Goal: Information Seeking & Learning: Learn about a topic

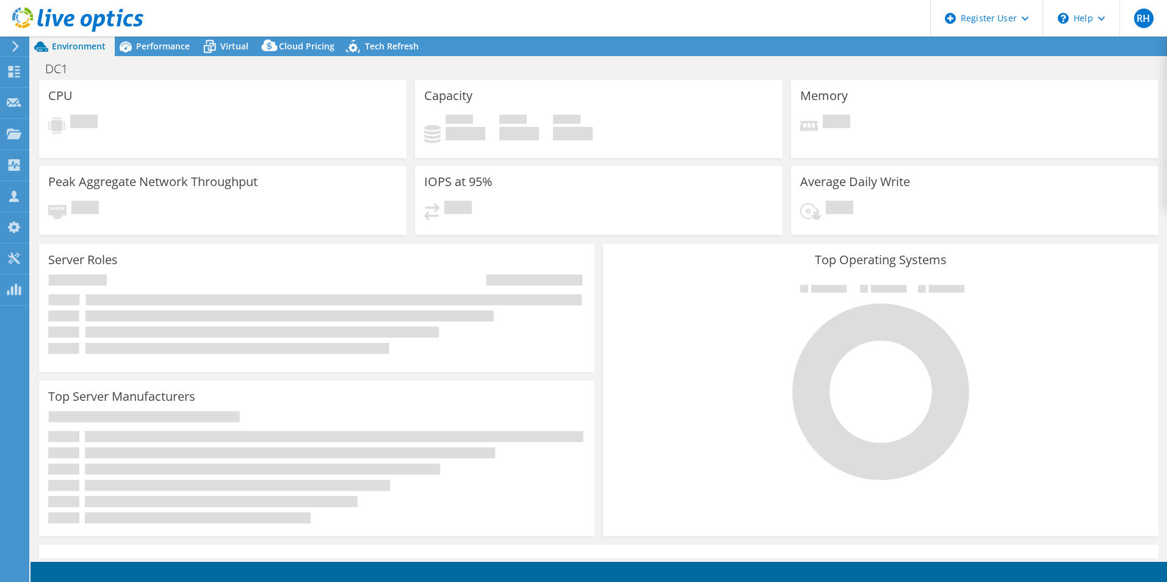
select select "USD"
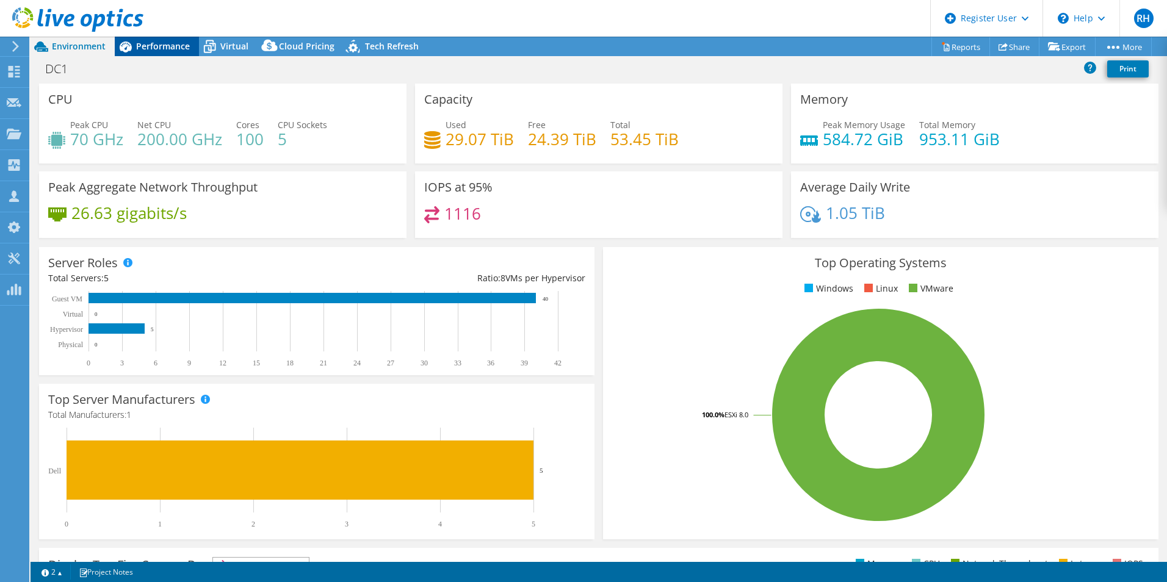
click at [159, 40] on div "Performance" at bounding box center [157, 47] width 84 height 20
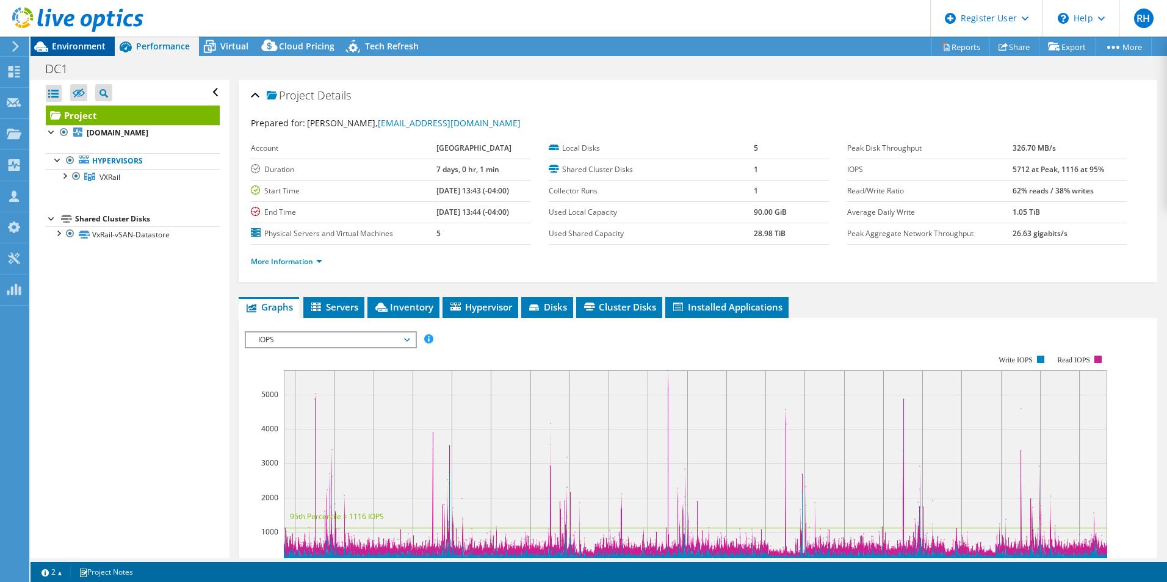
click at [81, 51] on span "Environment" at bounding box center [79, 46] width 54 height 12
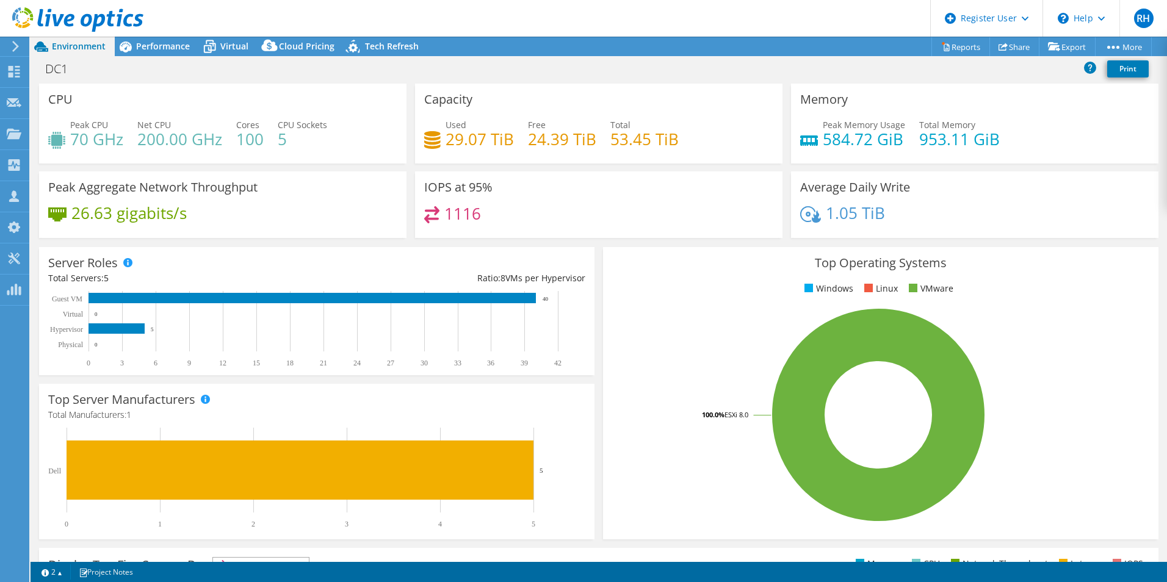
click at [599, 251] on div "Top Operating Systems Windows Linux VMware 100.0% ESXi 8.0" at bounding box center [881, 393] width 564 height 301
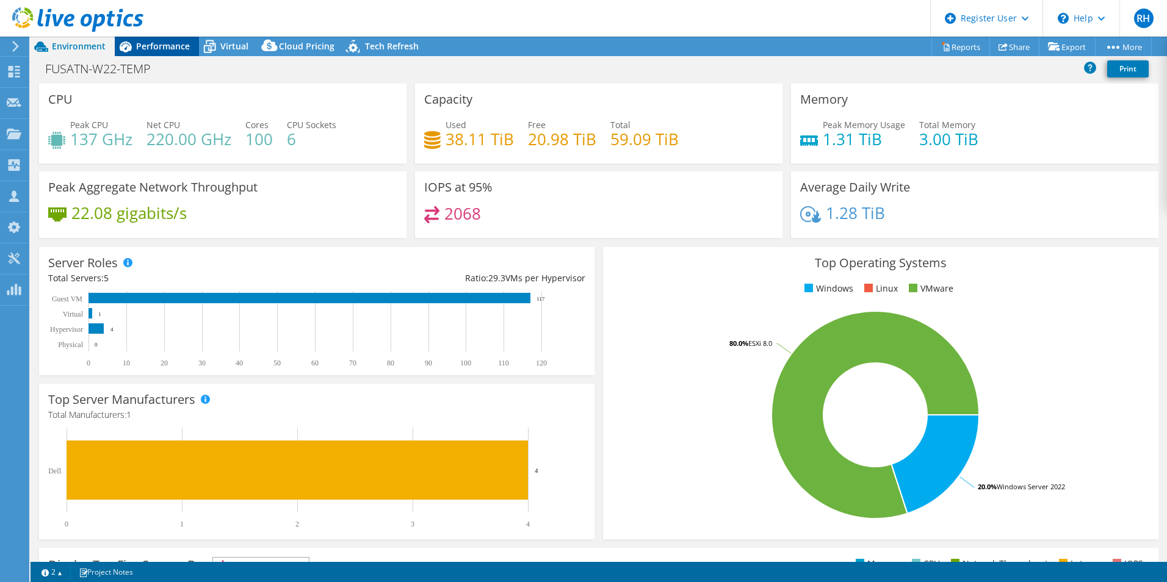
click at [167, 43] on span "Performance" at bounding box center [163, 46] width 54 height 12
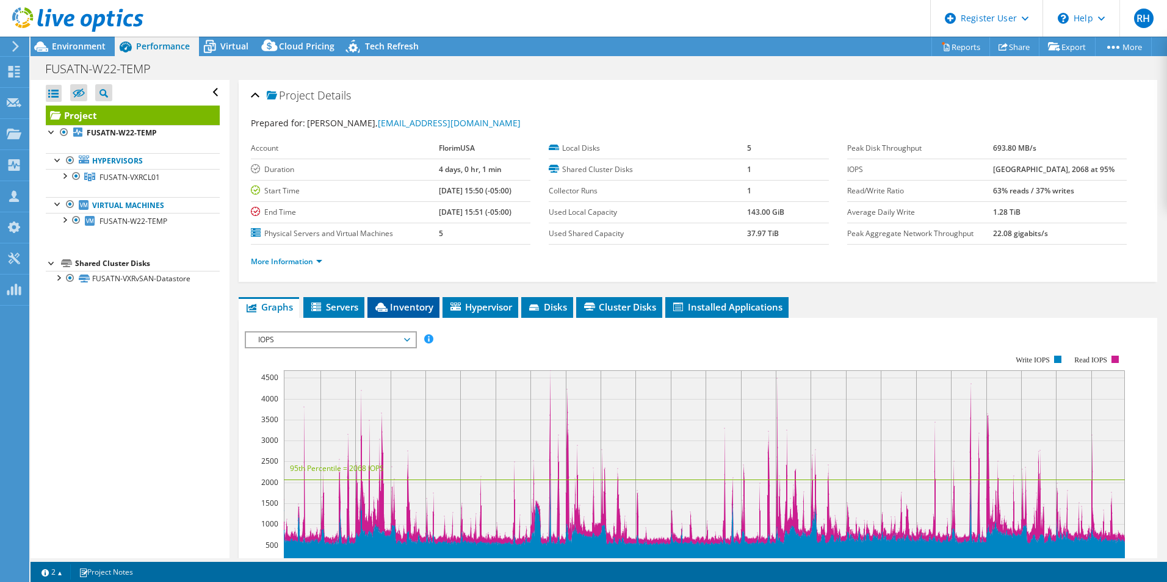
click at [381, 313] on li "Inventory" at bounding box center [403, 307] width 72 height 21
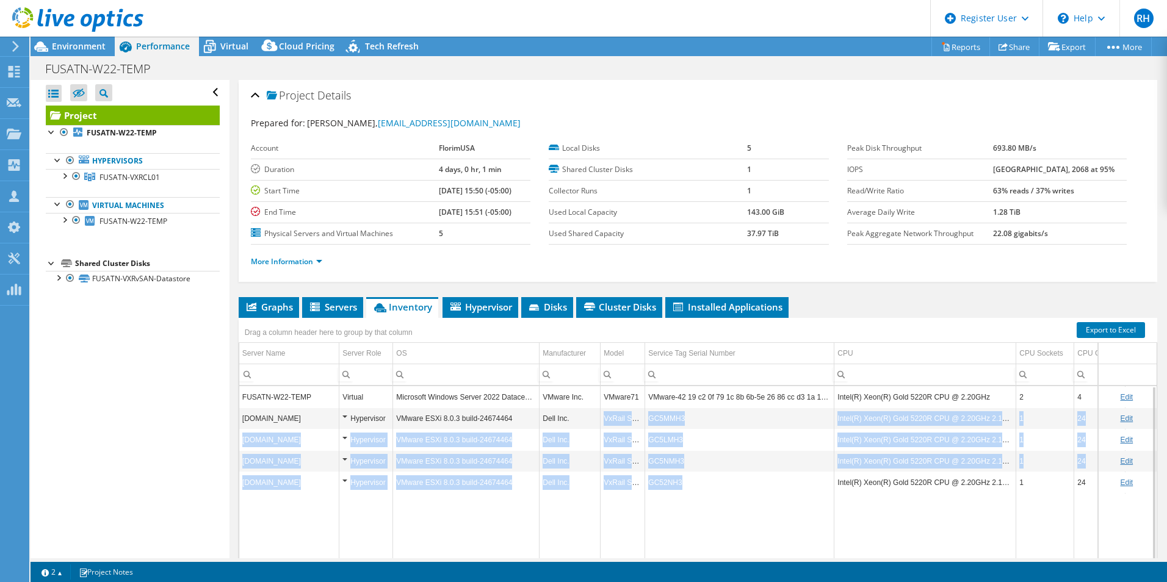
drag, startPoint x: 685, startPoint y: 488, endPoint x: 596, endPoint y: 416, distance: 113.7
click at [596, 416] on tbody "FUSATN-W22-TEMP Virtual Microsoft Windows Server 2022 Datacenter VMware Inc. VM…" at bounding box center [769, 481] width 1060 height 190
drag, startPoint x: 596, startPoint y: 416, endPoint x: 688, endPoint y: 464, distance: 104.0
click at [688, 464] on td "GC5NMH3" at bounding box center [739, 460] width 189 height 21
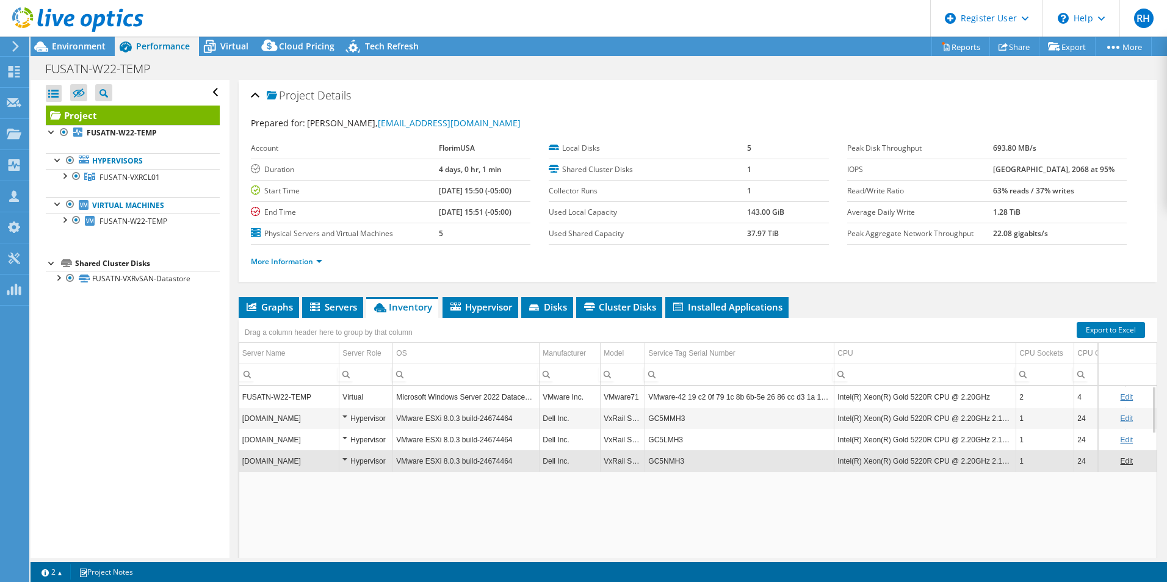
click at [666, 463] on td "GC5NMH3" at bounding box center [739, 460] width 189 height 21
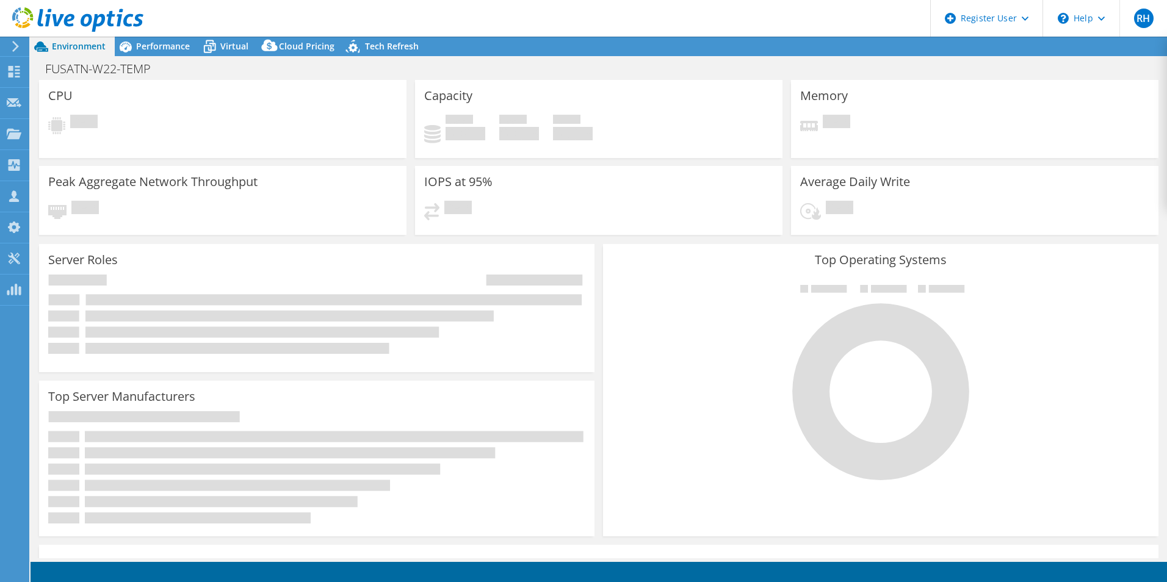
select select "USD"
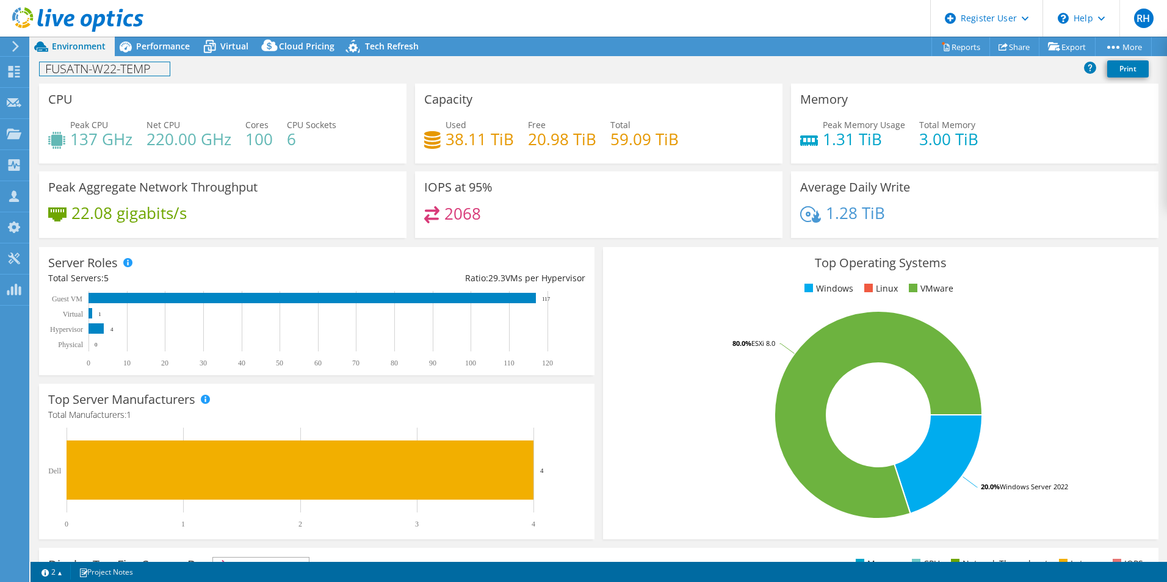
drag, startPoint x: 167, startPoint y: 56, endPoint x: 178, endPoint y: 74, distance: 20.8
click at [167, 56] on div "FUSATN-W22-TEMP Print" at bounding box center [599, 69] width 1136 height 27
click at [180, 51] on span "Performance" at bounding box center [163, 46] width 54 height 12
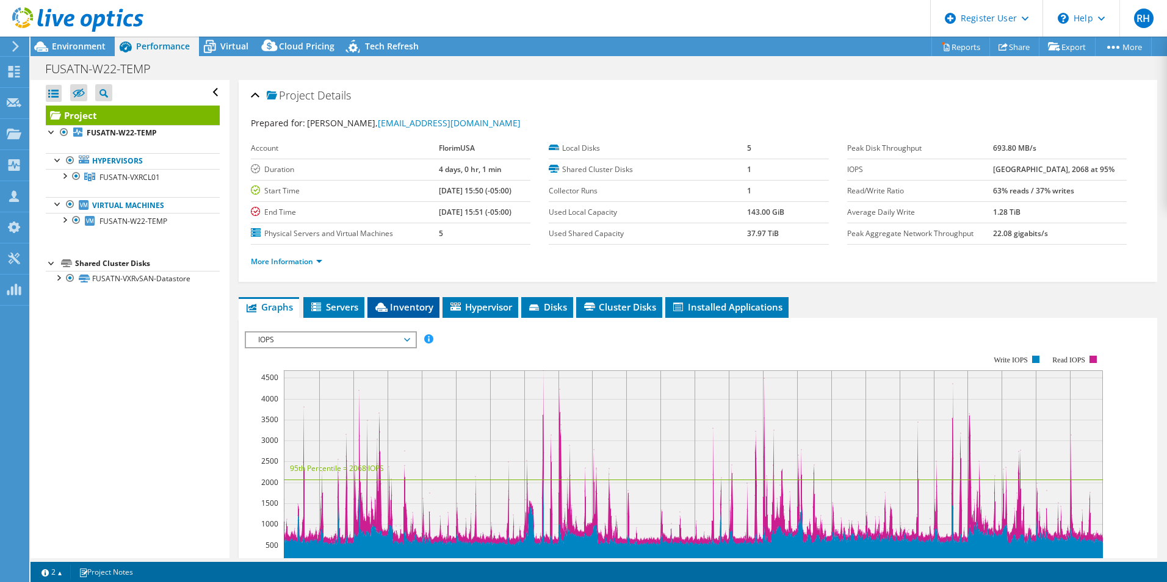
click at [401, 301] on span "Inventory" at bounding box center [403, 307] width 60 height 12
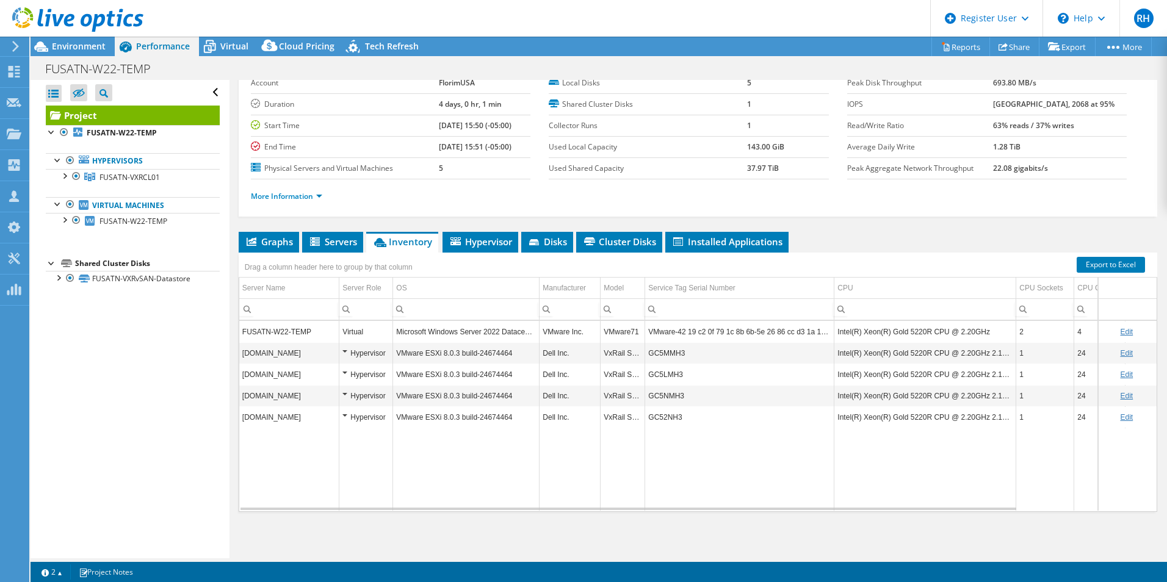
scroll to position [65, 0]
click at [74, 43] on span "Environment" at bounding box center [79, 46] width 54 height 12
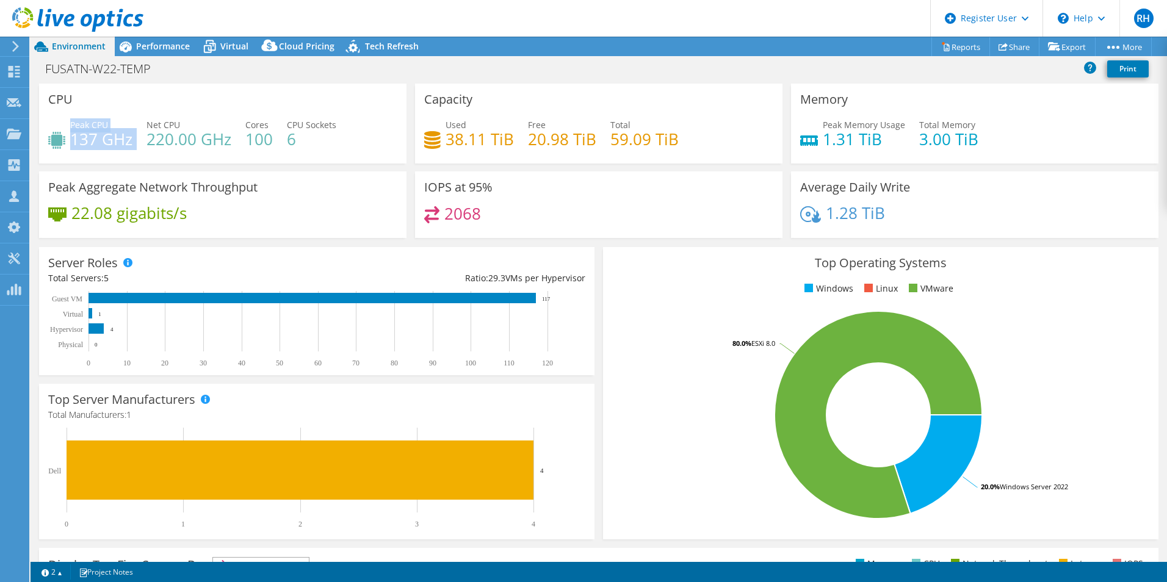
drag, startPoint x: 70, startPoint y: 134, endPoint x: 134, endPoint y: 134, distance: 64.1
click at [134, 134] on div "Peak CPU 137 GHz Net CPU 220.00 GHz Cores 100 CPU Sockets 6" at bounding box center [222, 138] width 349 height 40
drag, startPoint x: 134, startPoint y: 134, endPoint x: 206, endPoint y: 139, distance: 72.1
click at [206, 139] on h4 "220.00 GHz" at bounding box center [188, 138] width 85 height 13
drag, startPoint x: 245, startPoint y: 144, endPoint x: 277, endPoint y: 143, distance: 31.7
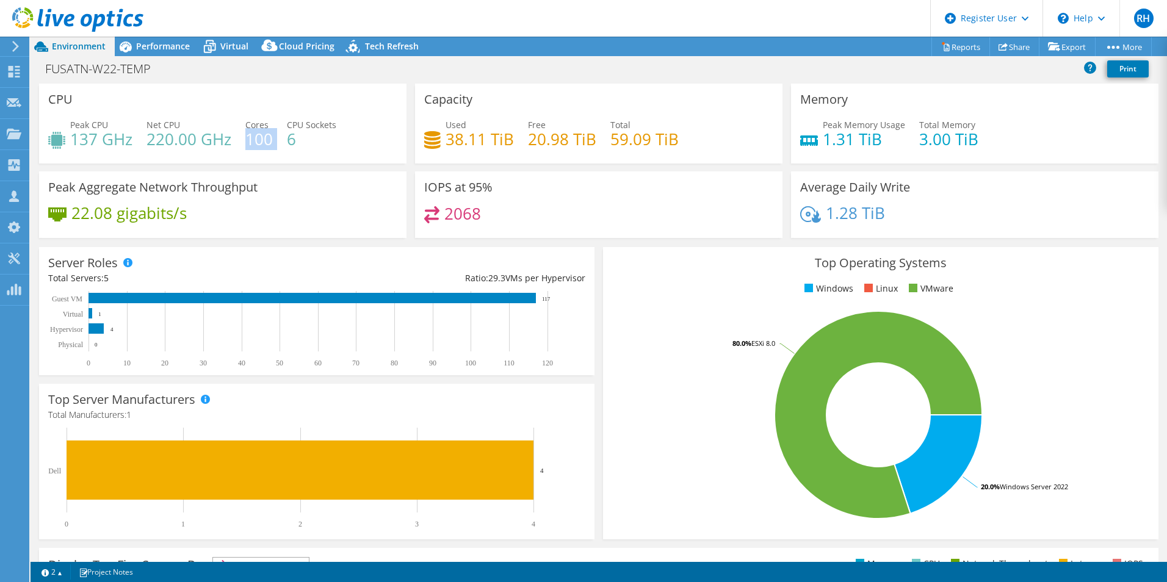
click at [277, 143] on div "Peak CPU 137 GHz Net CPU 220.00 GHz Cores 100 CPU Sockets 6" at bounding box center [222, 138] width 349 height 40
drag, startPoint x: 277, startPoint y: 143, endPoint x: 301, endPoint y: 146, distance: 23.9
click at [301, 146] on div "Peak CPU 137 GHz Net CPU 220.00 GHz Cores 100 CPU Sockets 6" at bounding box center [222, 138] width 349 height 40
drag, startPoint x: 298, startPoint y: 142, endPoint x: 280, endPoint y: 142, distance: 18.9
click at [280, 142] on div "Peak CPU 137 GHz Net CPU 220.00 GHz Cores 100 CPU Sockets 6" at bounding box center [222, 138] width 349 height 40
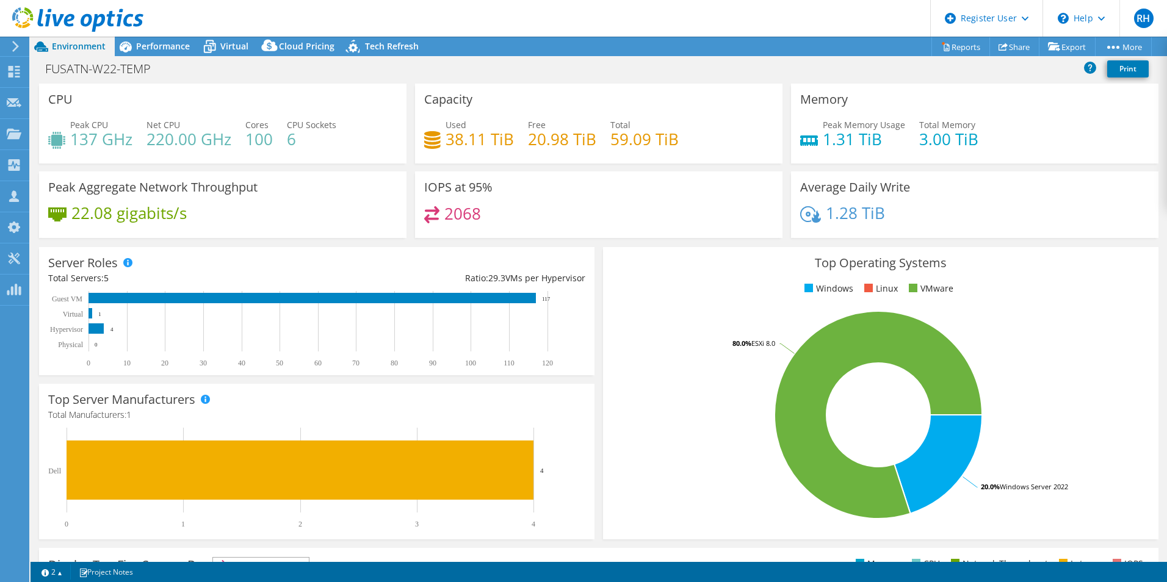
drag, startPoint x: 280, startPoint y: 142, endPoint x: 342, endPoint y: 153, distance: 63.2
click at [342, 153] on div "Peak CPU 137 GHz Net CPU 220.00 GHz Cores 100 CPU Sockets 6" at bounding box center [222, 138] width 349 height 40
click at [171, 48] on span "Performance" at bounding box center [163, 46] width 54 height 12
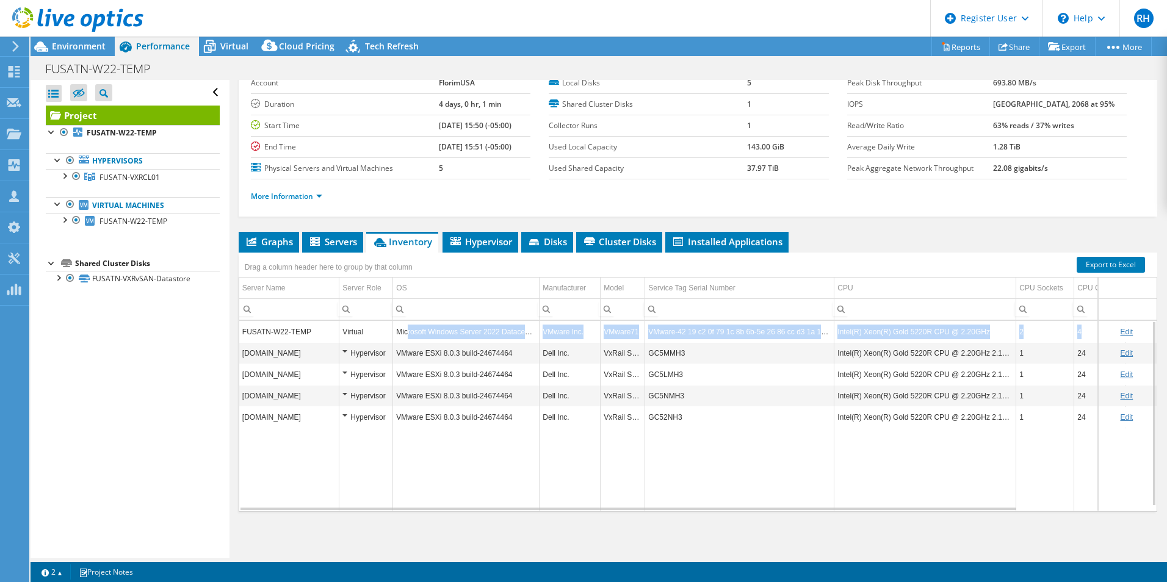
drag, startPoint x: 409, startPoint y: 331, endPoint x: 1081, endPoint y: 333, distance: 671.9
click at [1081, 333] on tr "FUSATN-W22-TEMP Virtual Microsoft Windows Server 2022 Datacenter VMware Inc. VM…" at bounding box center [769, 331] width 1060 height 21
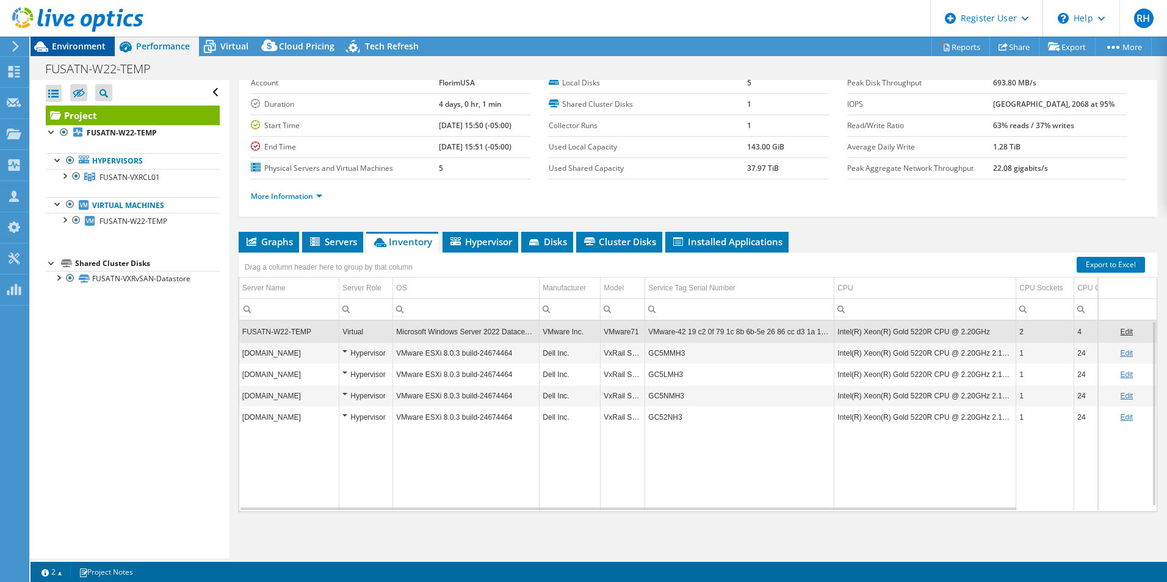
click at [78, 43] on span "Environment" at bounding box center [79, 46] width 54 height 12
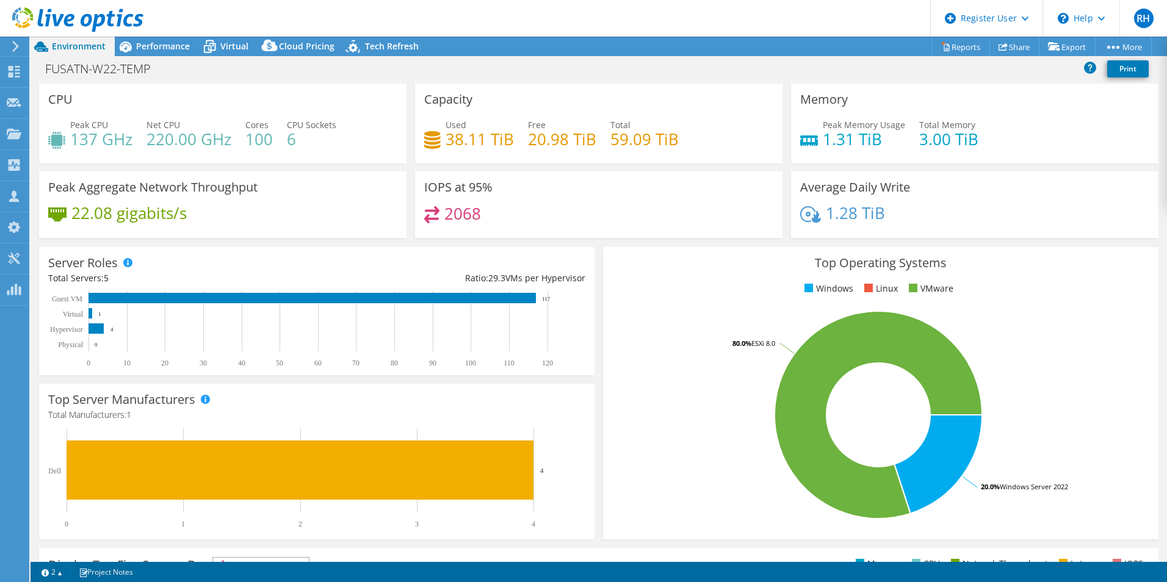
drag, startPoint x: 166, startPoint y: 49, endPoint x: 222, endPoint y: 85, distance: 66.7
click at [166, 49] on span "Performance" at bounding box center [163, 46] width 54 height 12
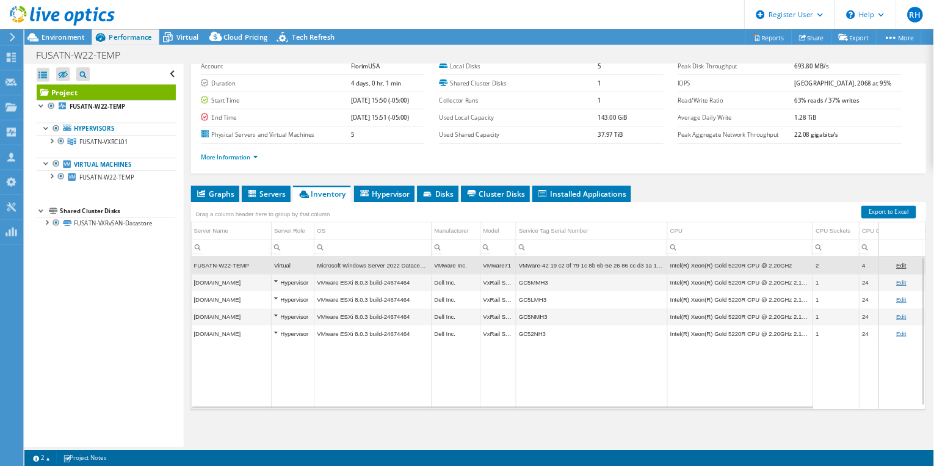
scroll to position [0, 0]
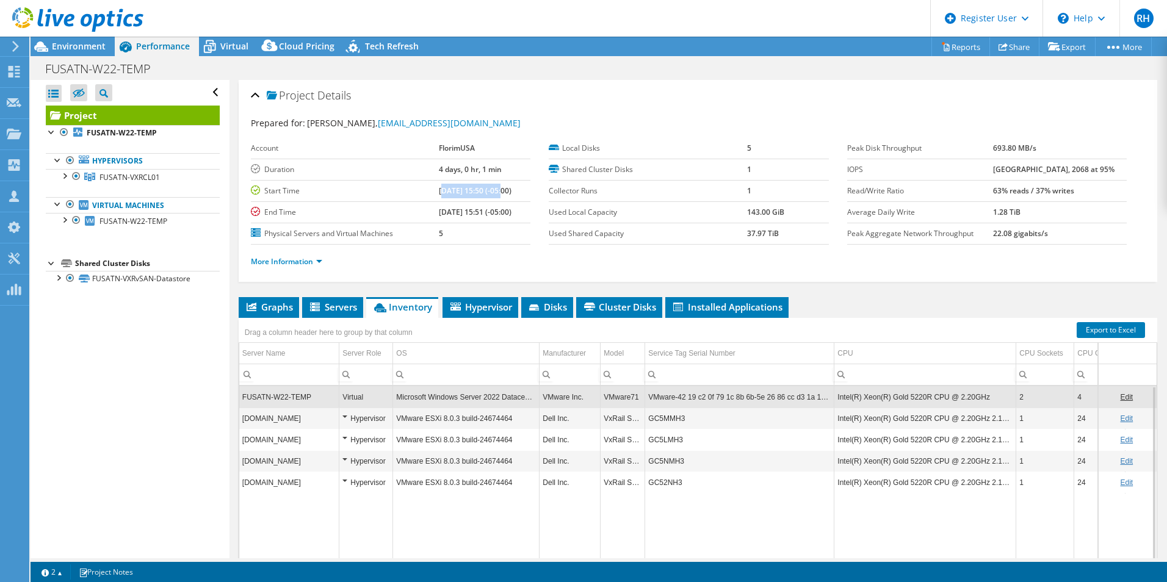
drag, startPoint x: 426, startPoint y: 189, endPoint x: 488, endPoint y: 192, distance: 61.7
click at [488, 192] on b "09/26/2025, 15:50 (-05:00)" at bounding box center [475, 191] width 73 height 10
drag, startPoint x: 488, startPoint y: 192, endPoint x: 383, endPoint y: 178, distance: 105.3
click at [466, 214] on b "09/30/2025, 15:51 (-05:00)" at bounding box center [475, 212] width 73 height 10
click at [66, 41] on span "Environment" at bounding box center [79, 46] width 54 height 12
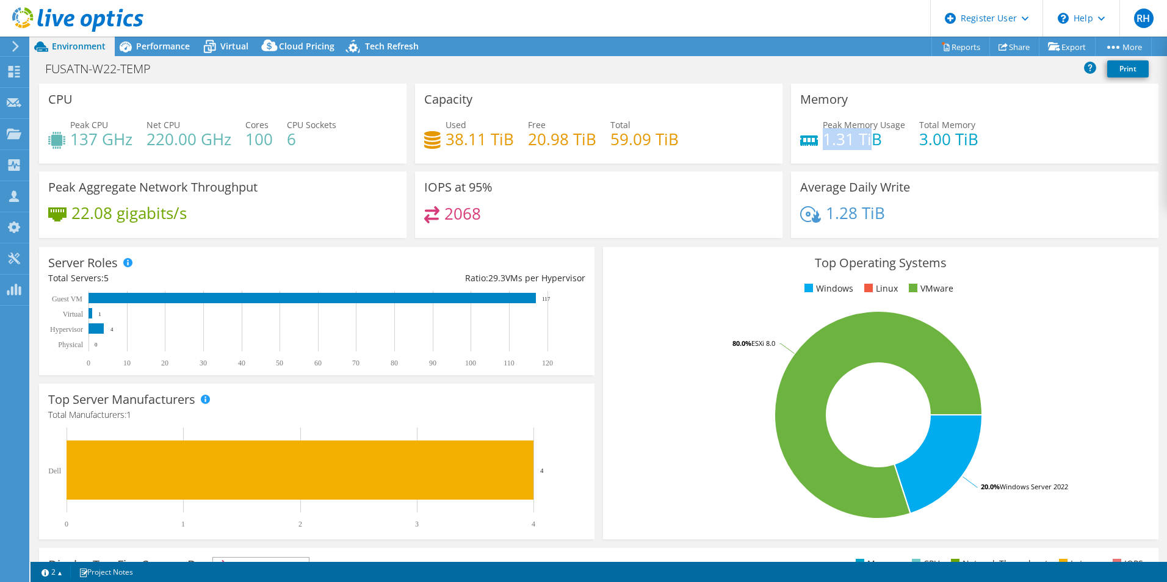
drag, startPoint x: 864, startPoint y: 142, endPoint x: 819, endPoint y: 142, distance: 44.6
click at [823, 142] on h4 "1.31 TiB" at bounding box center [864, 138] width 82 height 13
drag, startPoint x: 819, startPoint y: 142, endPoint x: 915, endPoint y: 146, distance: 96.5
click at [919, 146] on h4 "3.00 TiB" at bounding box center [948, 138] width 59 height 13
drag, startPoint x: 914, startPoint y: 146, endPoint x: 1030, endPoint y: 145, distance: 116.0
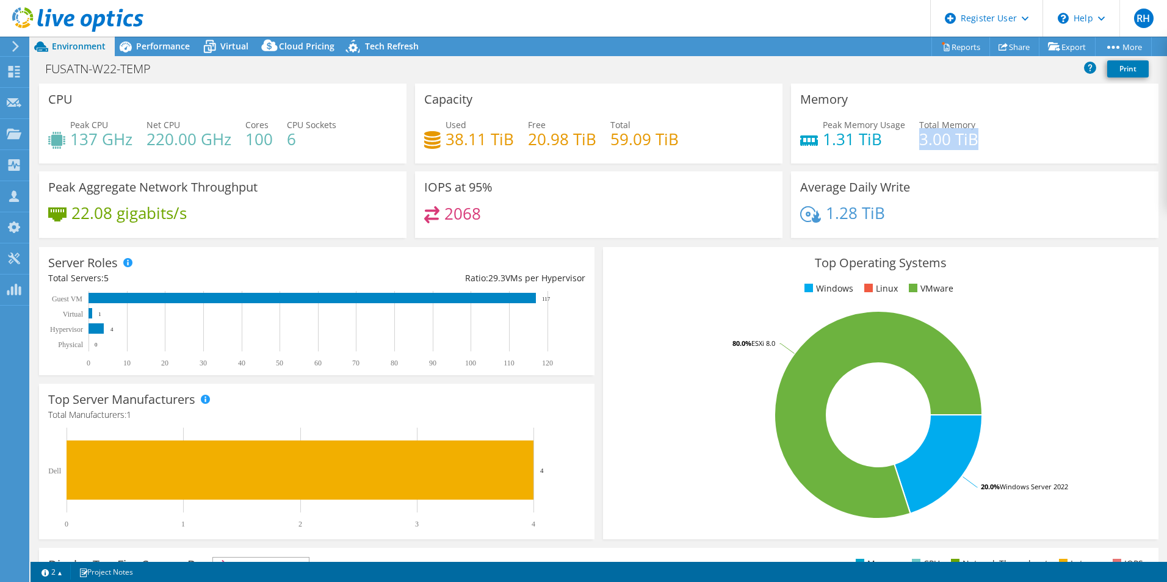
click at [1030, 145] on div "Peak Memory Usage 1.31 TiB Total Memory 3.00 TiB" at bounding box center [974, 138] width 349 height 40
drag, startPoint x: 1030, startPoint y: 145, endPoint x: 1017, endPoint y: 151, distance: 13.9
click at [1017, 151] on div "Peak Memory Usage 1.31 TiB Total Memory 3.00 TiB" at bounding box center [974, 138] width 349 height 40
drag, startPoint x: 511, startPoint y: 139, endPoint x: 444, endPoint y: 135, distance: 67.2
click at [444, 135] on div "Used 38.11 TiB Free 20.98 TiB Total 59.09 TiB" at bounding box center [598, 138] width 349 height 40
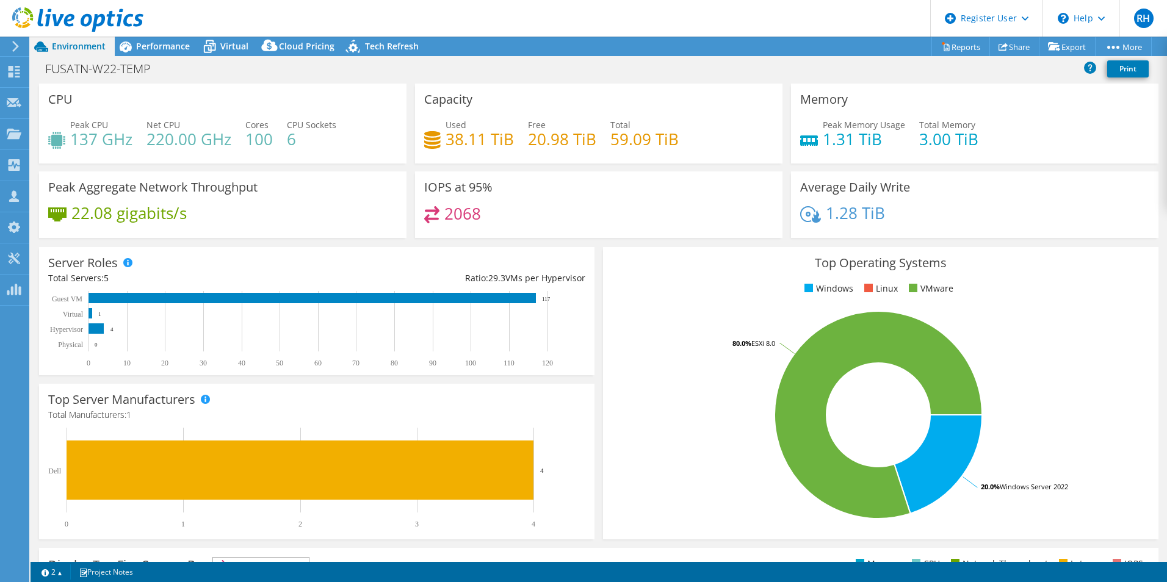
drag, startPoint x: 444, startPoint y: 135, endPoint x: 541, endPoint y: 129, distance: 97.2
click at [541, 132] on h4 "20.98 TiB" at bounding box center [562, 138] width 68 height 13
drag, startPoint x: 74, startPoint y: 212, endPoint x: 150, endPoint y: 218, distance: 75.3
click at [150, 218] on h4 "22.08 gigabits/s" at bounding box center [128, 212] width 115 height 13
drag, startPoint x: 150, startPoint y: 218, endPoint x: 223, endPoint y: 220, distance: 73.3
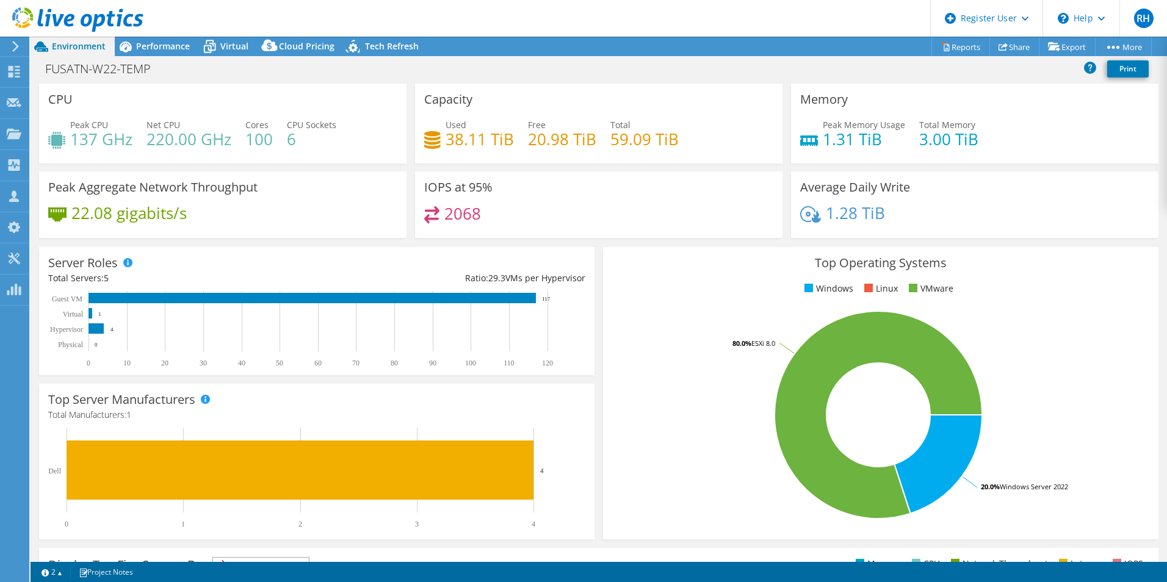
click at [223, 220] on div "22.08 gigabits/s" at bounding box center [222, 219] width 349 height 26
drag, startPoint x: 156, startPoint y: 48, endPoint x: 164, endPoint y: 67, distance: 20.3
click at [156, 48] on span "Performance" at bounding box center [163, 46] width 54 height 12
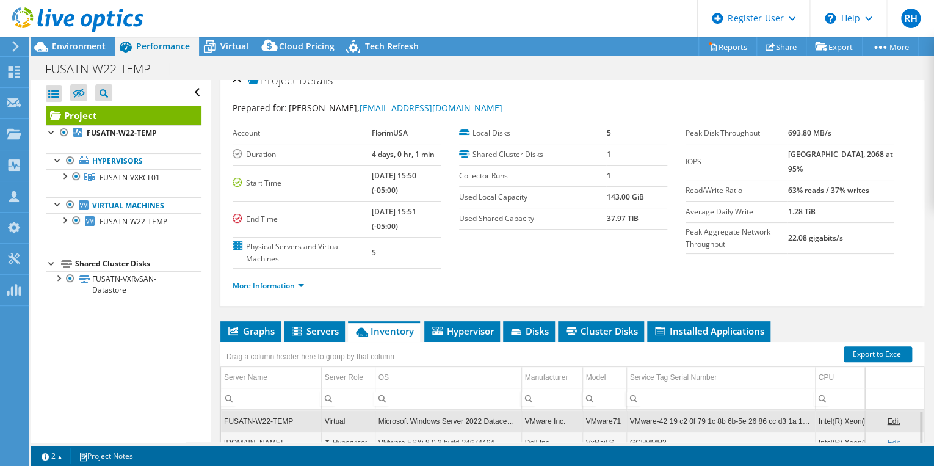
scroll to position [16, 0]
click at [279, 281] on link "More Information" at bounding box center [268, 285] width 71 height 10
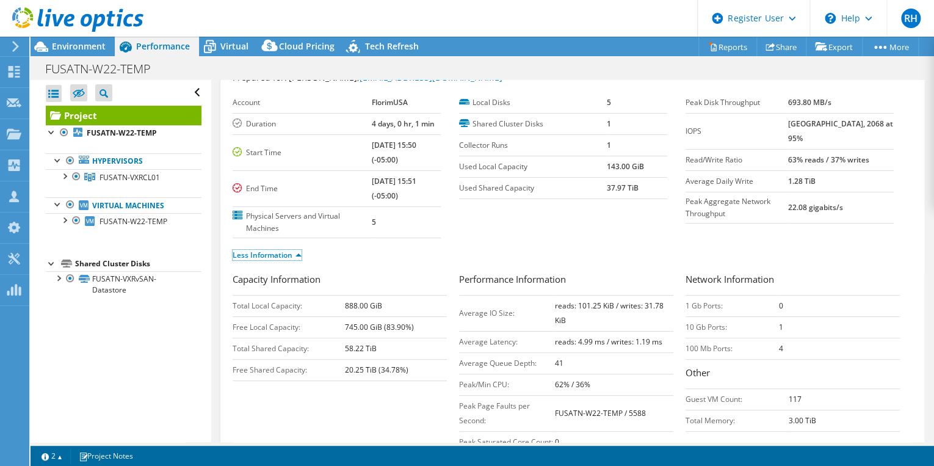
scroll to position [46, 0]
drag, startPoint x: 801, startPoint y: 122, endPoint x: 834, endPoint y: 140, distance: 37.4
click at [834, 140] on tr "IOPS 4679 at Peak, 2068 at 95%" at bounding box center [789, 130] width 208 height 36
click at [832, 161] on b "63% reads / 37% writes" at bounding box center [827, 159] width 81 height 10
drag, startPoint x: 796, startPoint y: 159, endPoint x: 890, endPoint y: 159, distance: 94.0
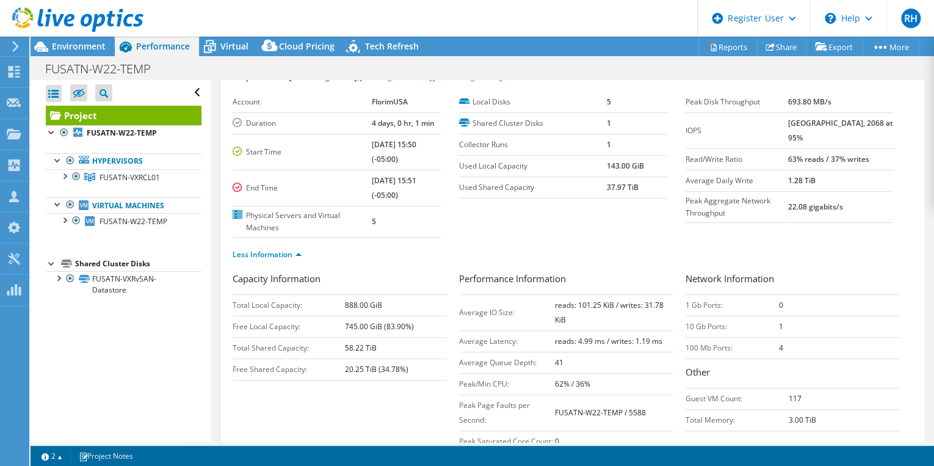
click at [890, 159] on div "Peak Disk Throughput 693.80 MB/s IOPS 4679 at Peak, 2068 at 95% Read/Write Rati…" at bounding box center [798, 157] width 226 height 131
click at [629, 249] on ul "Less Information" at bounding box center [572, 253] width 679 height 16
drag, startPoint x: 556, startPoint y: 301, endPoint x: 657, endPoint y: 313, distance: 101.4
click at [657, 313] on td "reads: 101.25 KiB / writes: 31.78 KiB" at bounding box center [614, 312] width 118 height 36
drag, startPoint x: 657, startPoint y: 313, endPoint x: 603, endPoint y: 222, distance: 105.6
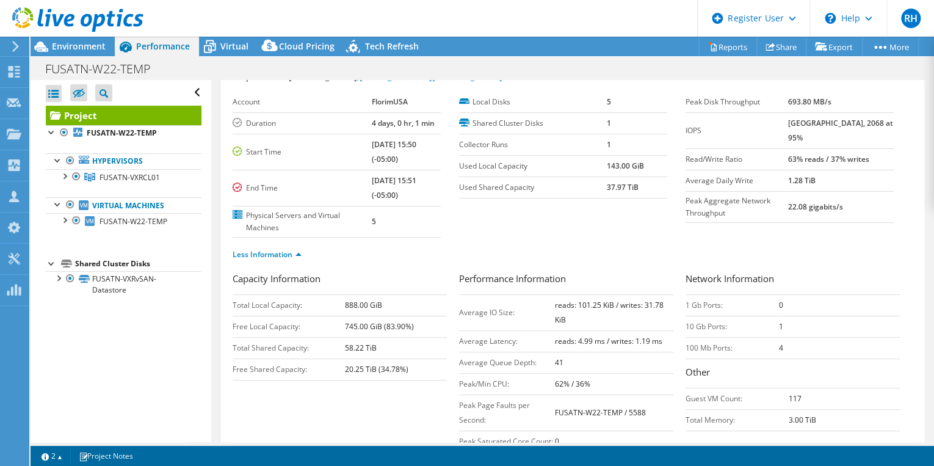
click at [603, 222] on section "Account FlorimUSA Duration 4 days, 0 hr, 1 min Start Time 09/26/2025, 15:50 (-0…" at bounding box center [459, 165] width 453 height 146
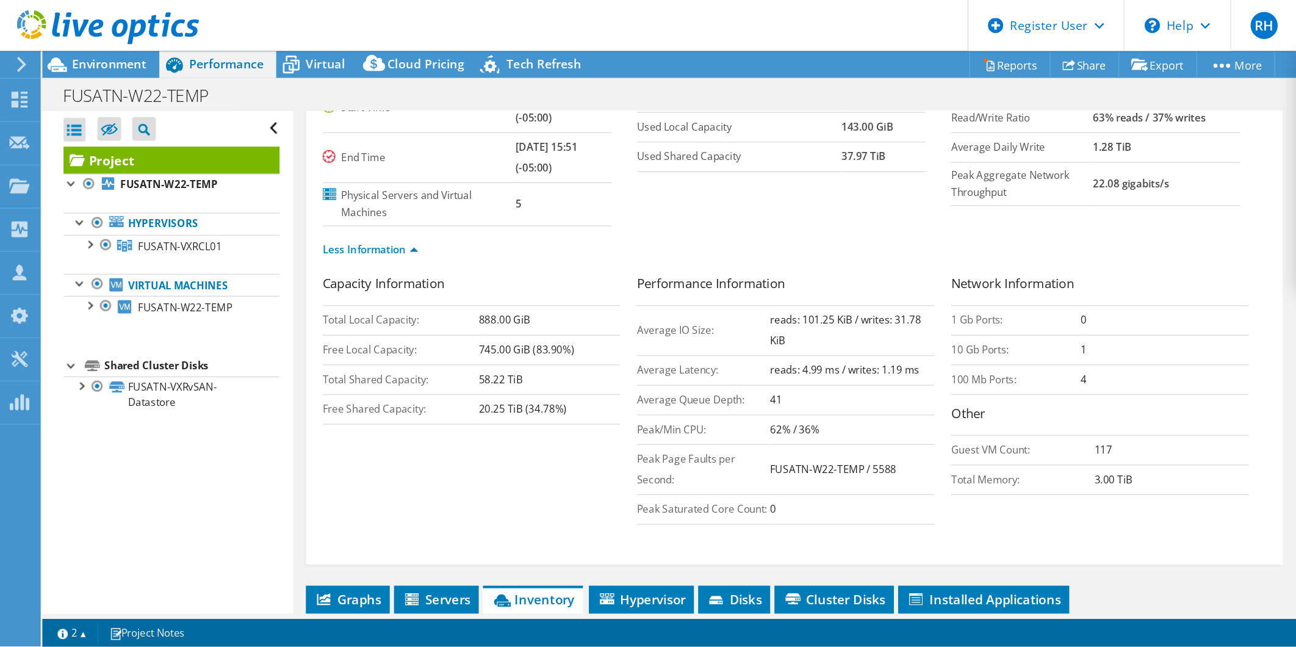
scroll to position [121, 0]
drag, startPoint x: 555, startPoint y: 264, endPoint x: 663, endPoint y: 264, distance: 108.0
click at [663, 264] on tr "Average Latency: reads: 4.99 ms / writes: 1.19 ms" at bounding box center [566, 265] width 214 height 21
click at [466, 181] on ul "Less Information" at bounding box center [572, 178] width 679 height 16
drag, startPoint x: 550, startPoint y: 269, endPoint x: 662, endPoint y: 270, distance: 111.7
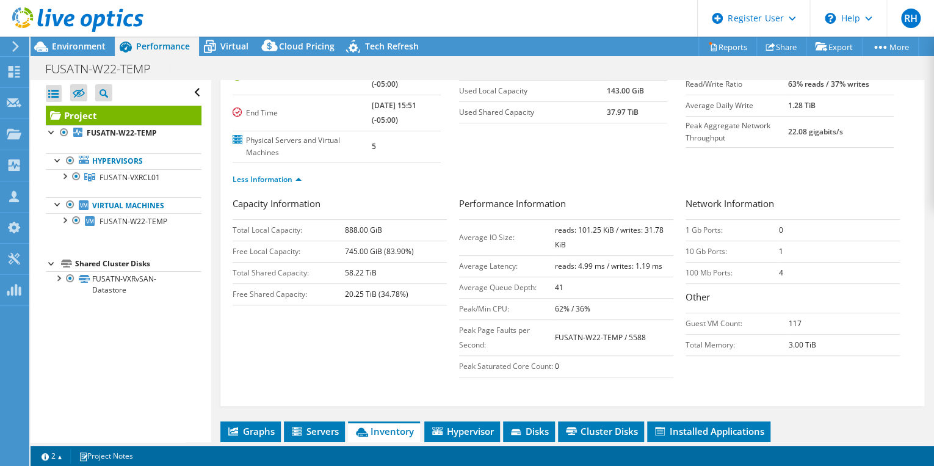
click at [662, 270] on tr "Average Latency: reads: 4.99 ms / writes: 1.19 ms" at bounding box center [566, 265] width 214 height 21
drag, startPoint x: 662, startPoint y: 270, endPoint x: 639, endPoint y: 301, distance: 38.0
click at [639, 301] on td "62% / 36%" at bounding box center [614, 308] width 118 height 21
drag, startPoint x: 615, startPoint y: 264, endPoint x: 657, endPoint y: 265, distance: 41.5
click at [657, 265] on b "reads: 4.99 ms / writes: 1.19 ms" at bounding box center [608, 266] width 107 height 10
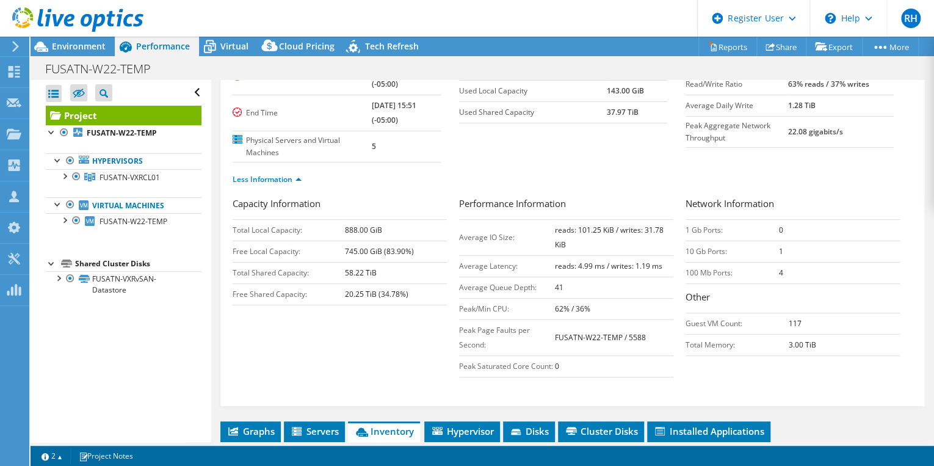
click at [660, 298] on td "62% / 36%" at bounding box center [614, 308] width 118 height 21
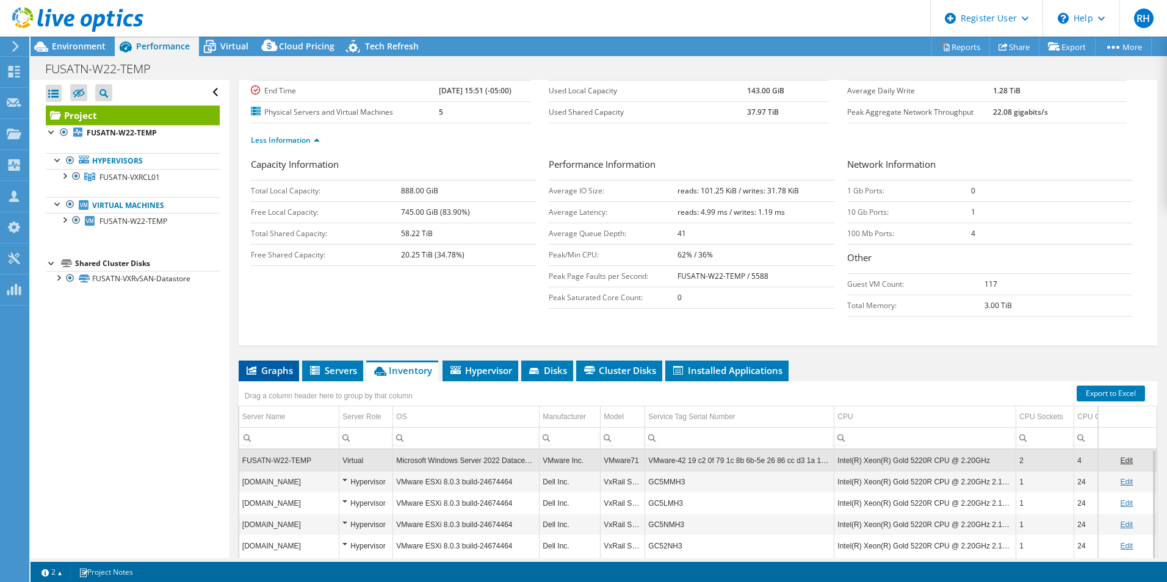
drag, startPoint x: 278, startPoint y: 367, endPoint x: 287, endPoint y: 378, distance: 14.3
click at [278, 367] on span "Graphs" at bounding box center [269, 370] width 48 height 12
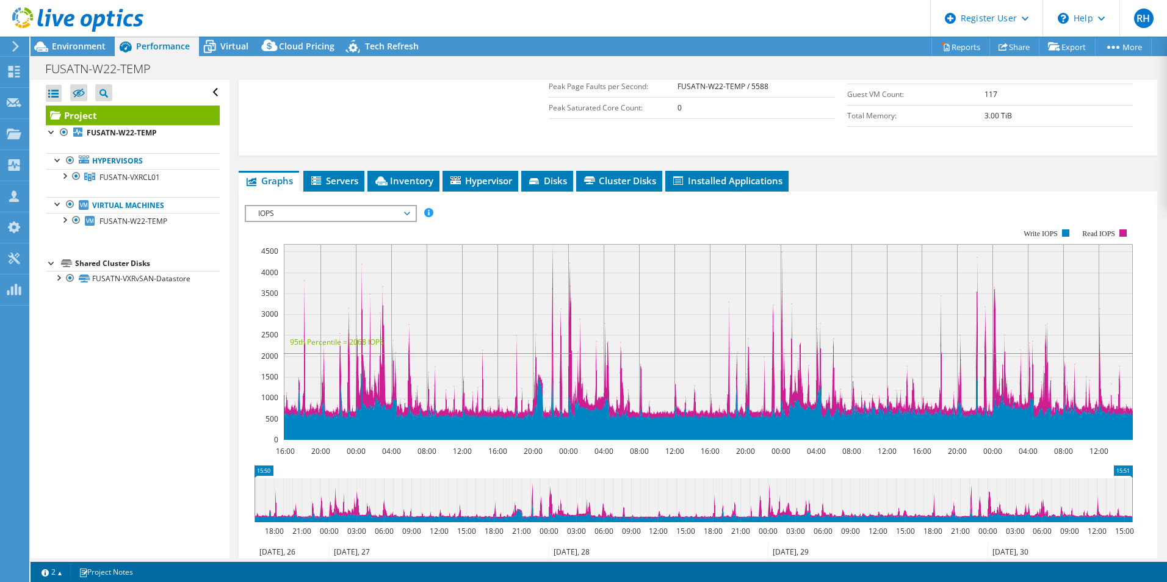
scroll to position [312, 0]
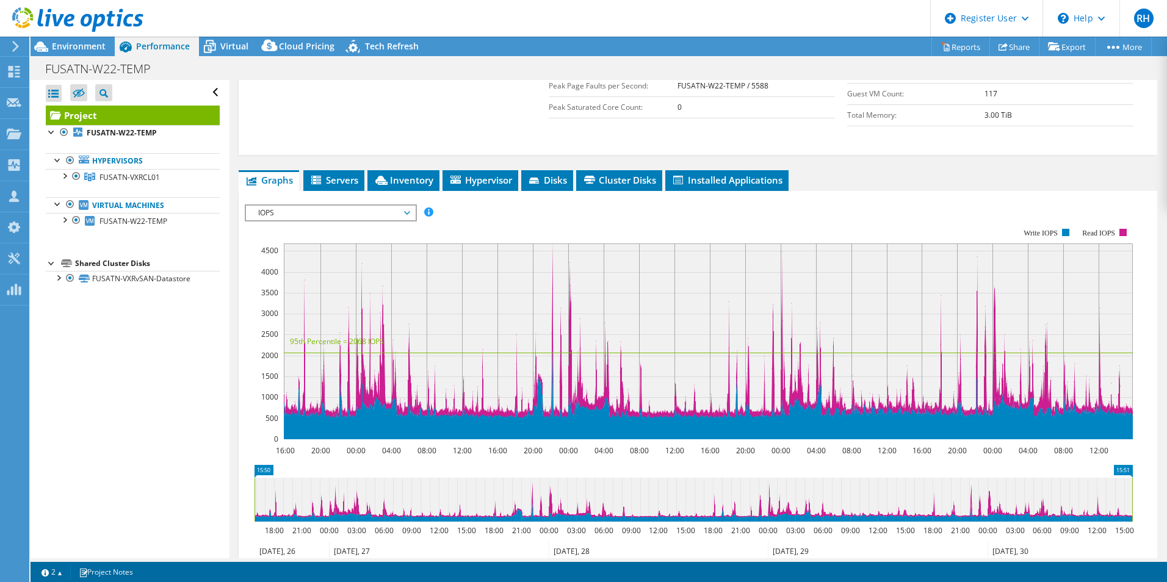
click at [393, 214] on span "IOPS" at bounding box center [330, 213] width 157 height 15
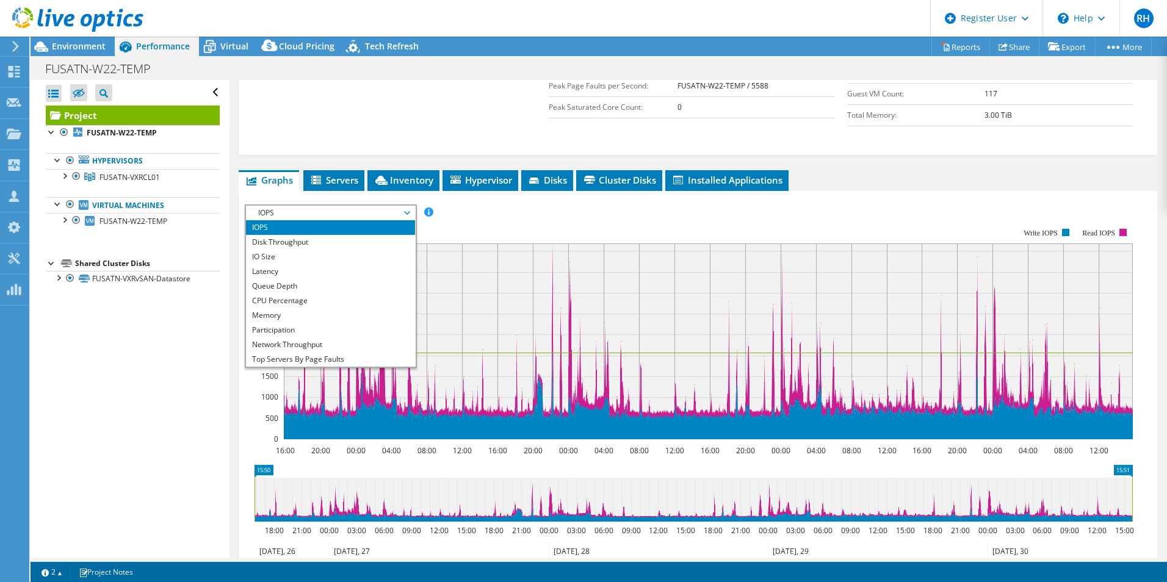
click at [481, 216] on rect at bounding box center [689, 334] width 888 height 244
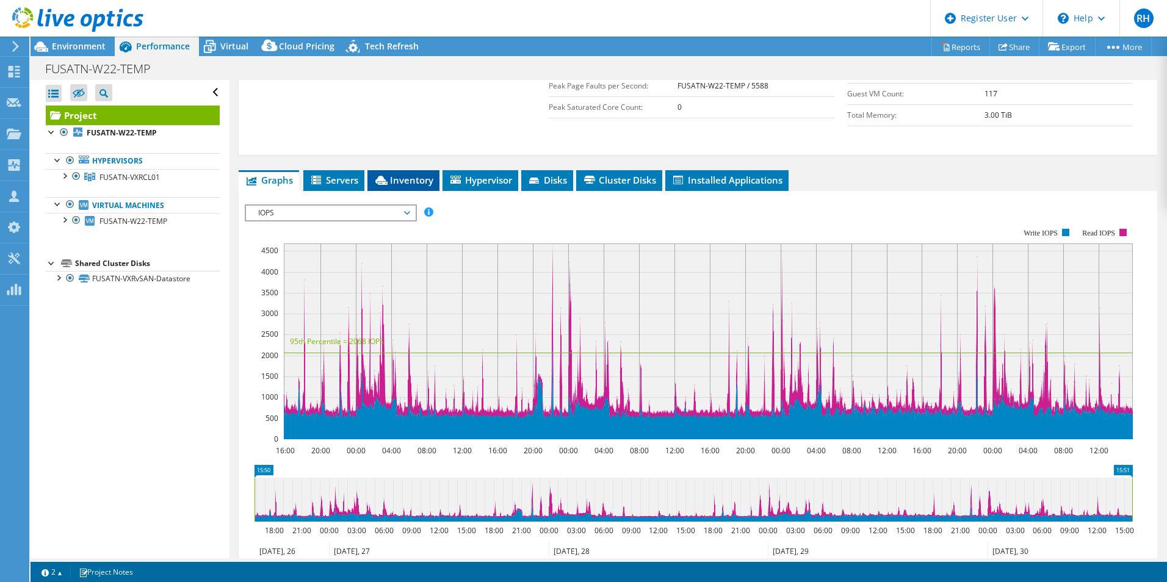
click at [406, 176] on span "Inventory" at bounding box center [403, 180] width 60 height 12
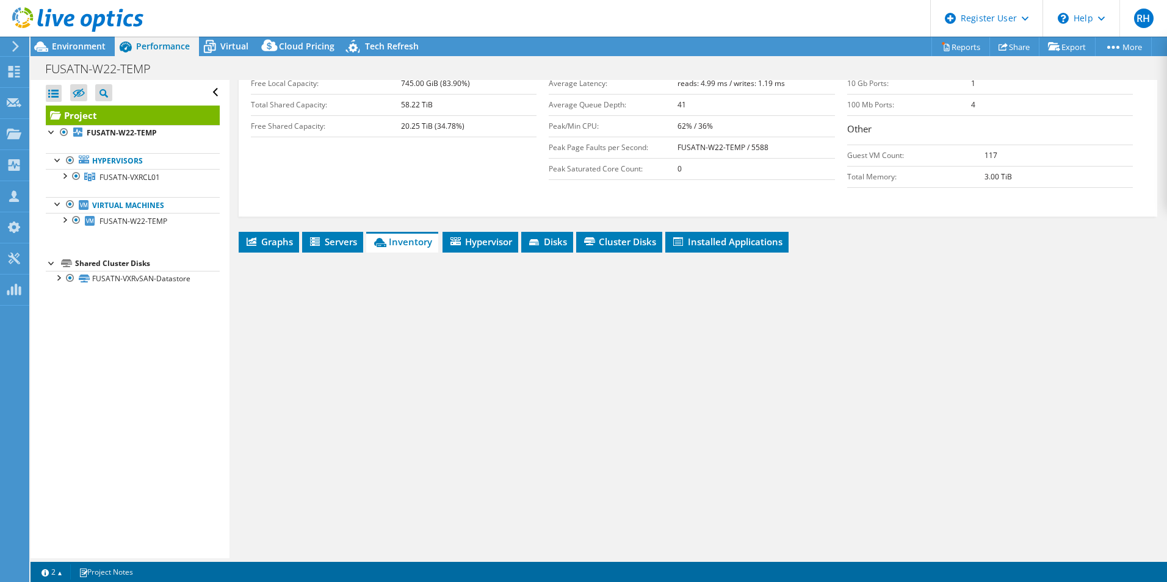
scroll to position [250, 0]
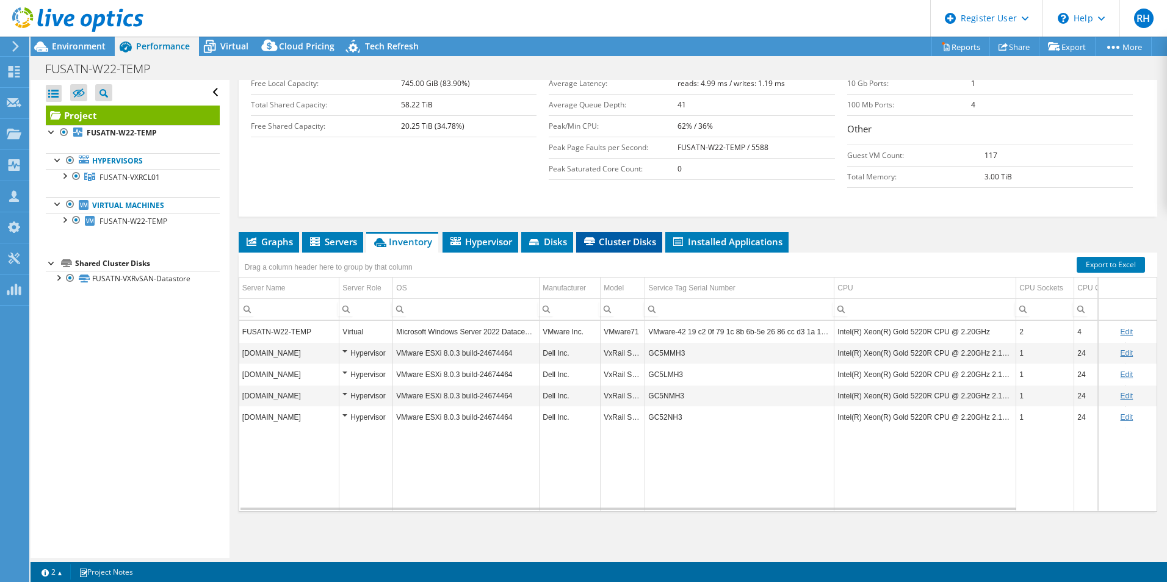
click at [635, 240] on span "Cluster Disks" at bounding box center [619, 242] width 74 height 12
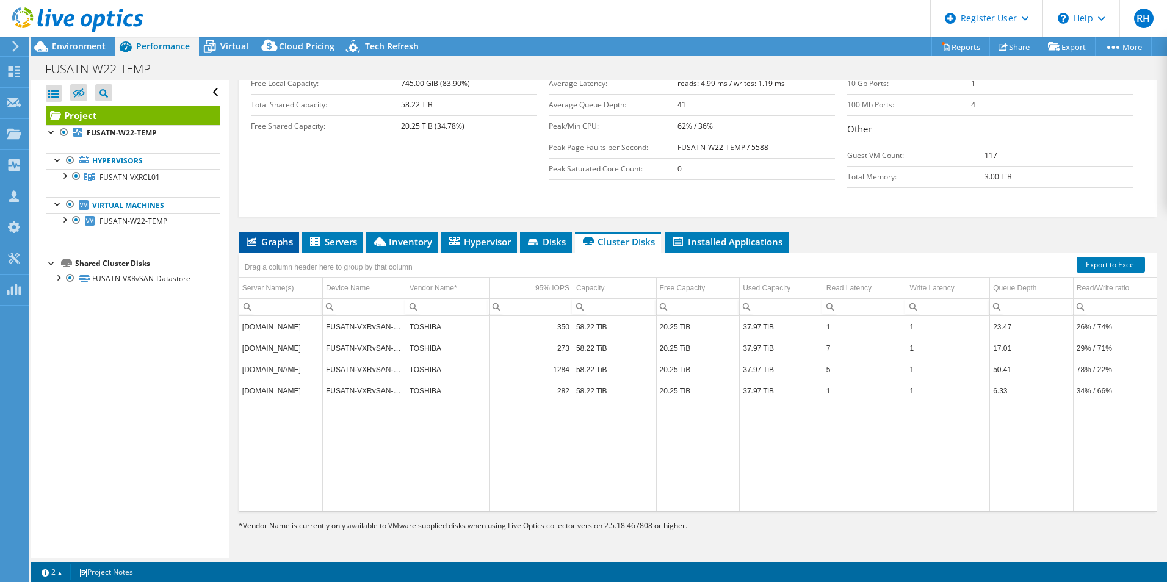
click at [283, 243] on span "Graphs" at bounding box center [269, 242] width 48 height 12
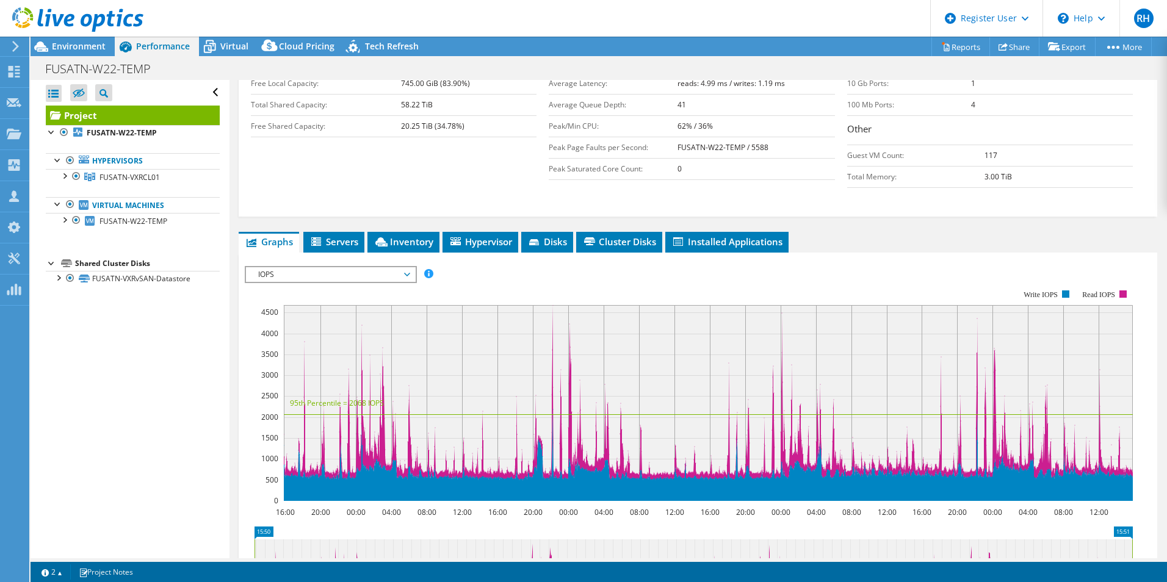
scroll to position [312, 0]
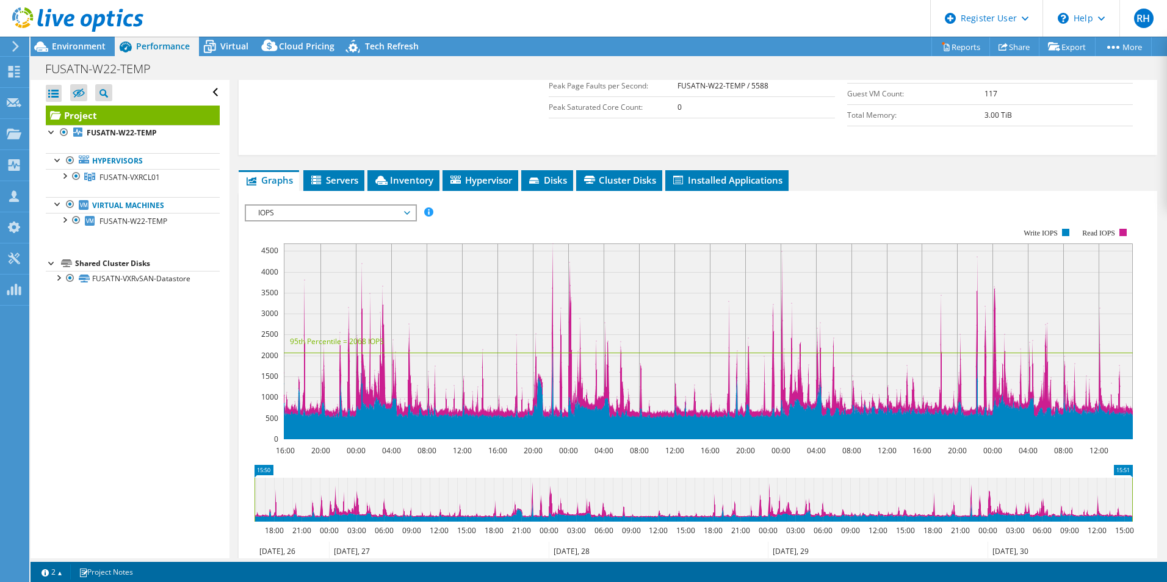
click at [384, 216] on span "IOPS" at bounding box center [330, 213] width 157 height 15
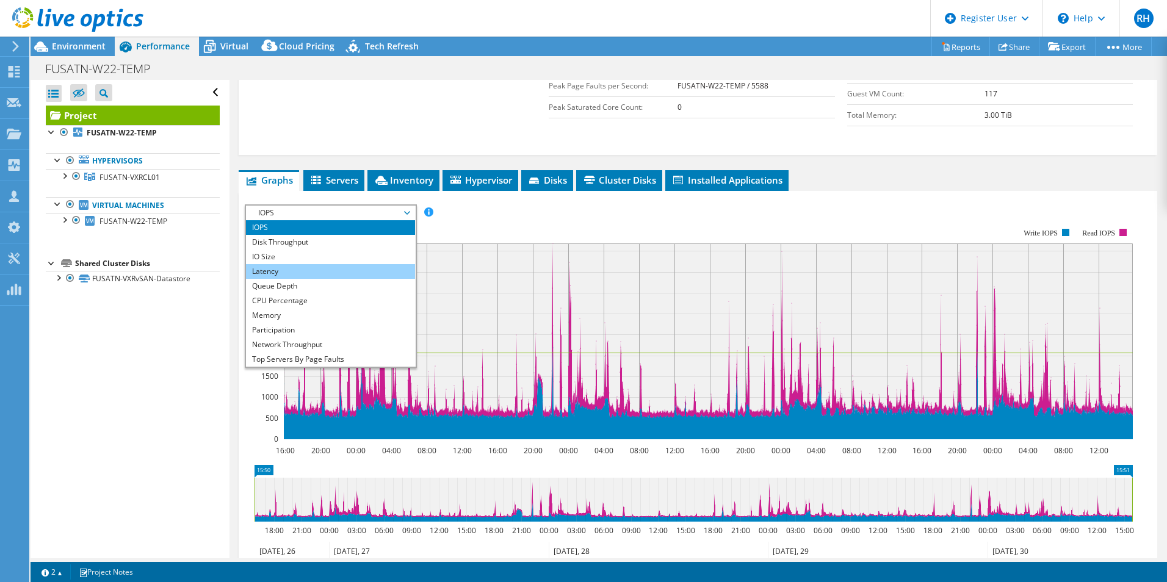
click at [311, 266] on li "Latency" at bounding box center [330, 271] width 169 height 15
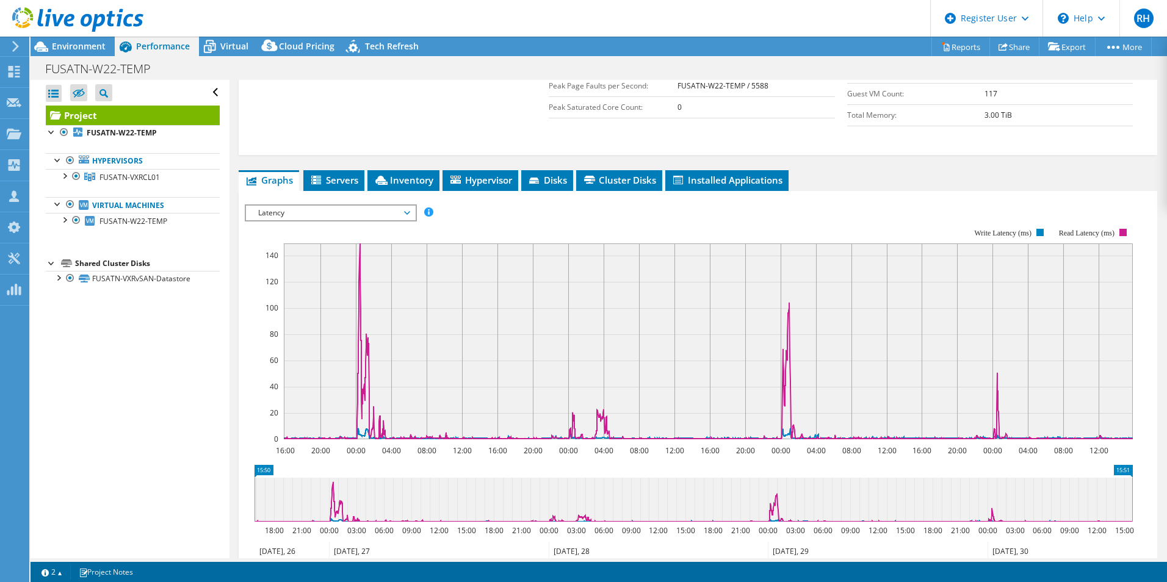
click at [394, 217] on span "Latency" at bounding box center [330, 213] width 157 height 15
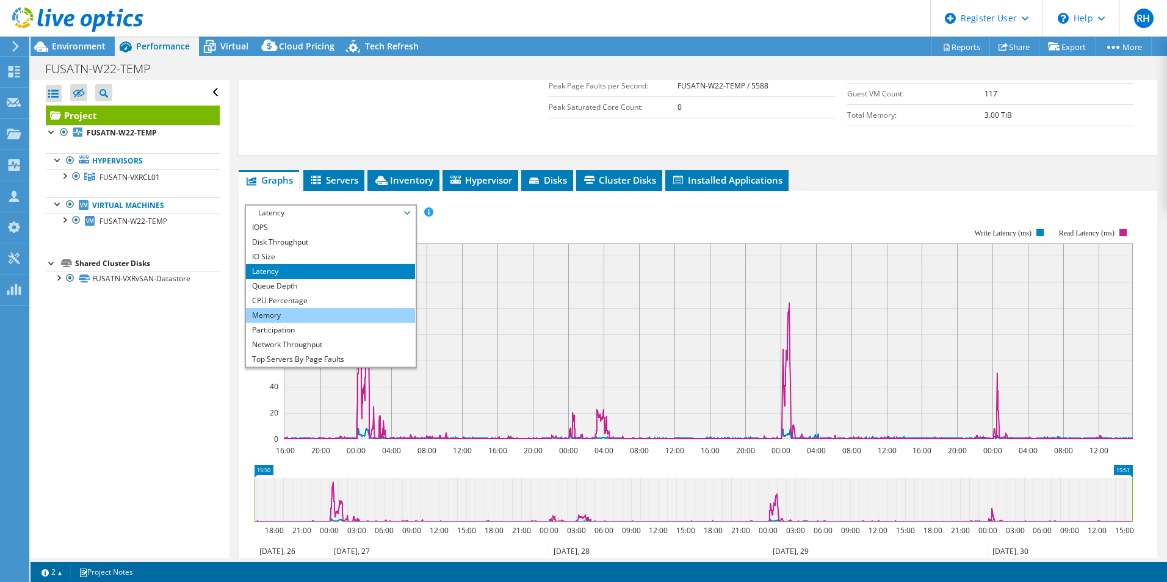
scroll to position [44, 0]
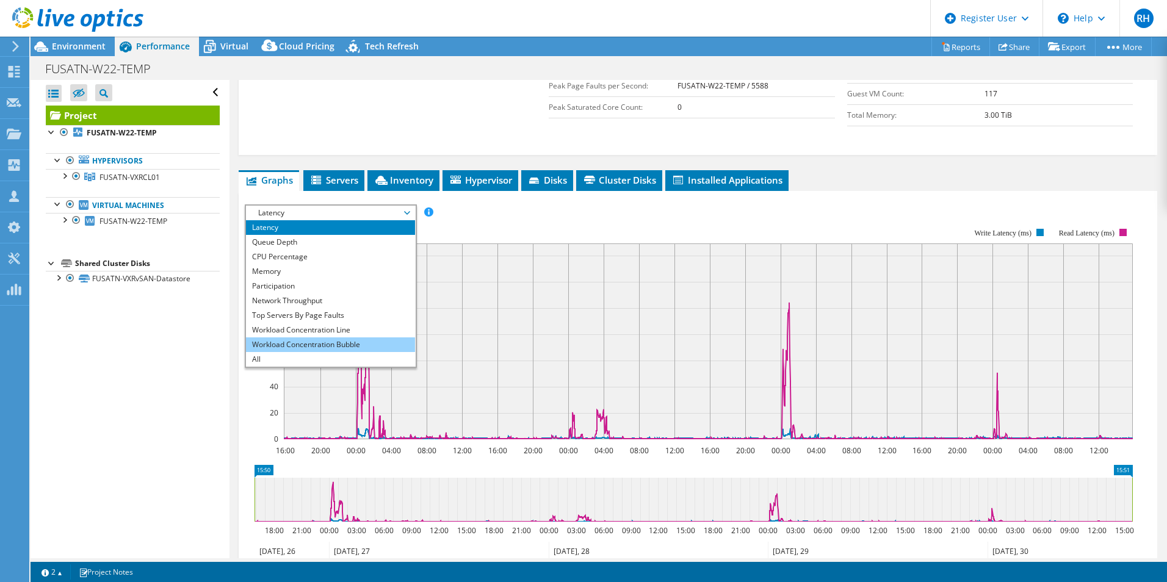
click at [322, 344] on li "Workload Concentration Bubble" at bounding box center [330, 344] width 169 height 15
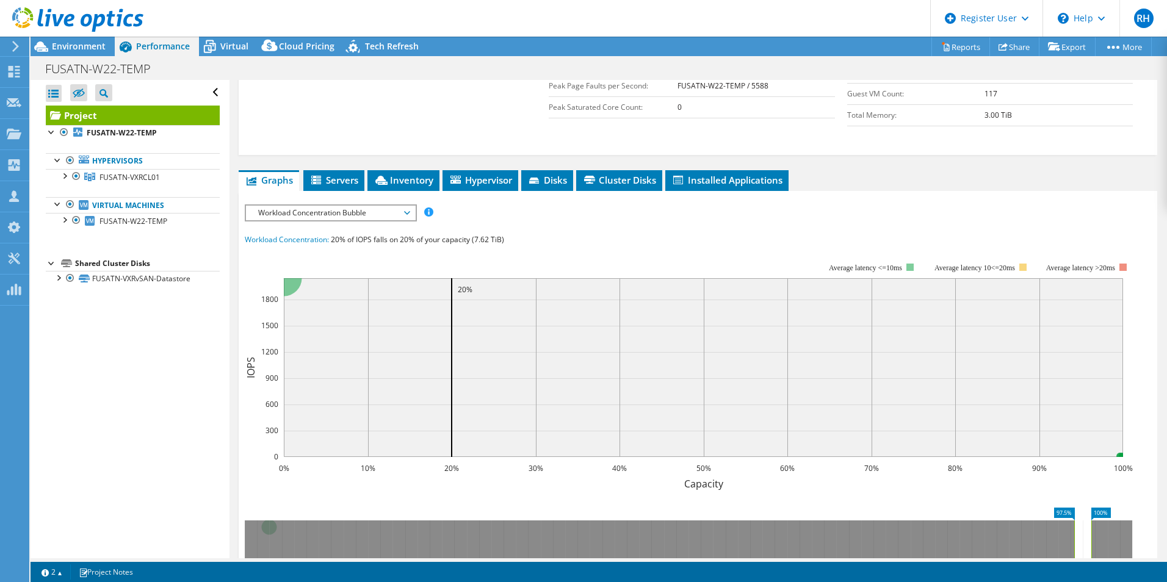
drag, startPoint x: 269, startPoint y: 536, endPoint x: 1077, endPoint y: 527, distance: 808.1
click at [1077, 527] on rect at bounding box center [1074, 559] width 5 height 77
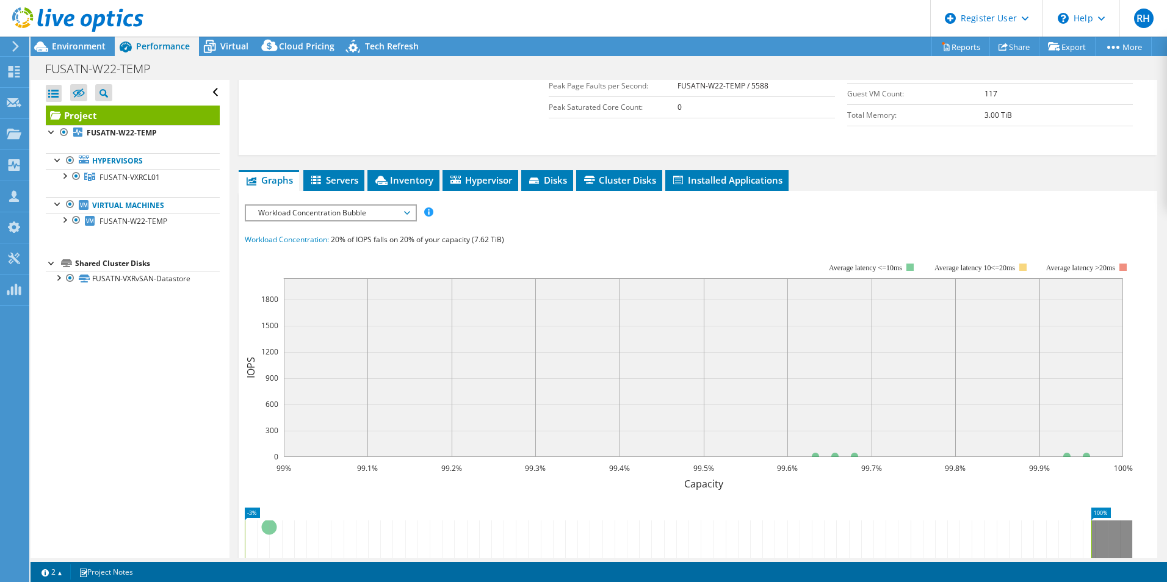
drag, startPoint x: 1083, startPoint y: 528, endPoint x: 183, endPoint y: 525, distance: 900.2
click at [183, 525] on div "Open All Close All Hide Excluded Nodes Project Tree Filter" at bounding box center [599, 319] width 1136 height 478
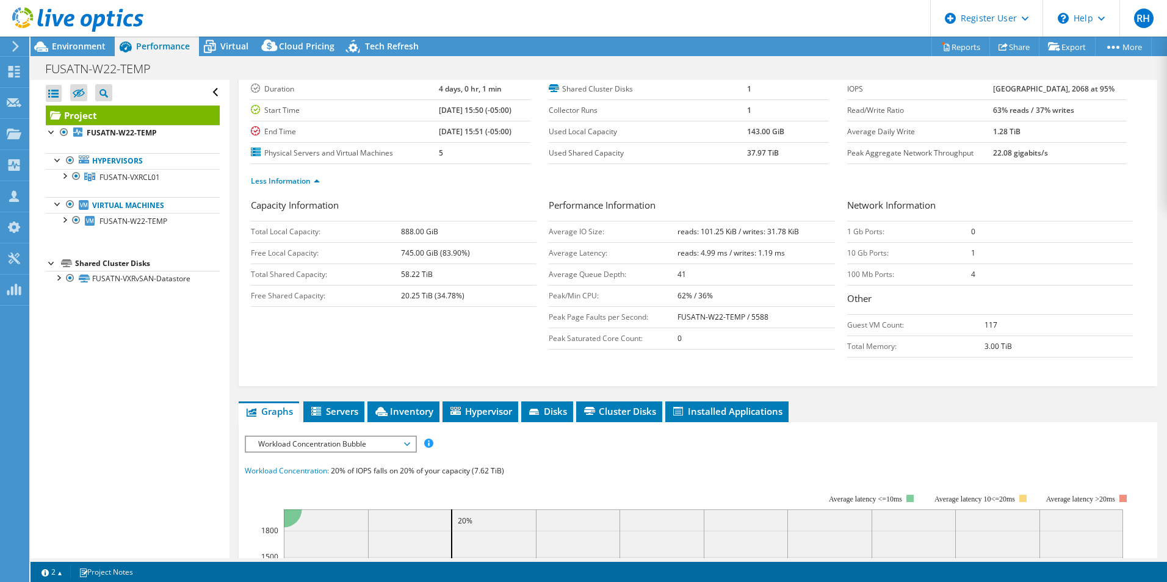
scroll to position [80, 0]
click at [219, 38] on icon at bounding box center [209, 46] width 21 height 21
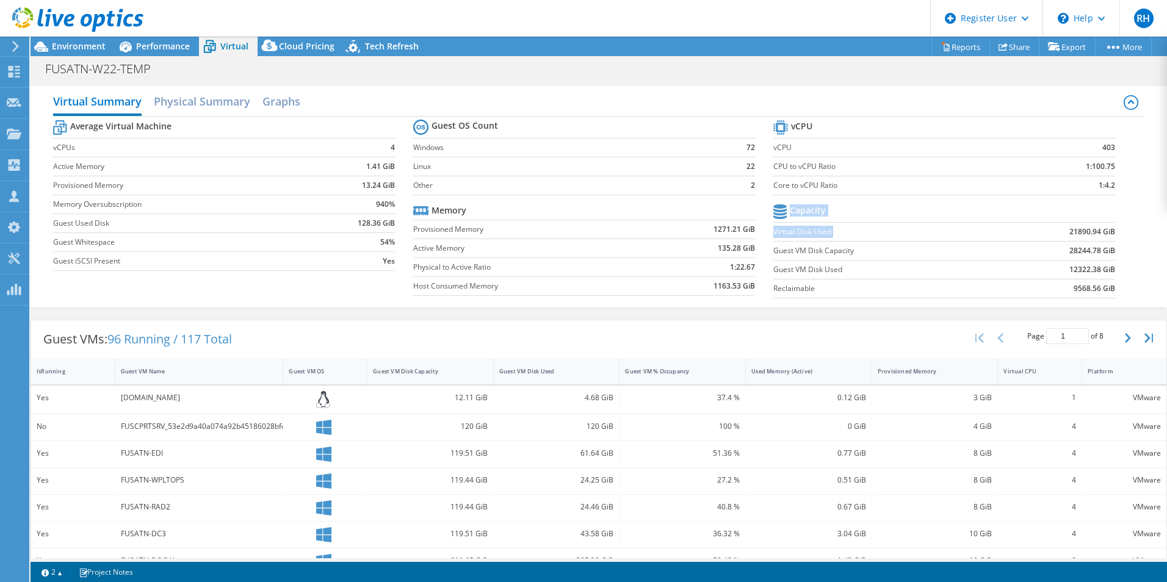
drag, startPoint x: 1056, startPoint y: 232, endPoint x: 1106, endPoint y: 231, distance: 50.7
click at [1106, 231] on section "vCPU vCPU 403 CPU to vCPU Ratio 1:100.75 Core to vCPU Ratio 1:4.2 Capacity Virt…" at bounding box center [953, 210] width 360 height 187
click at [830, 233] on label "Virtual Disk Used" at bounding box center [884, 232] width 223 height 12
click at [80, 49] on span "Environment" at bounding box center [79, 46] width 54 height 12
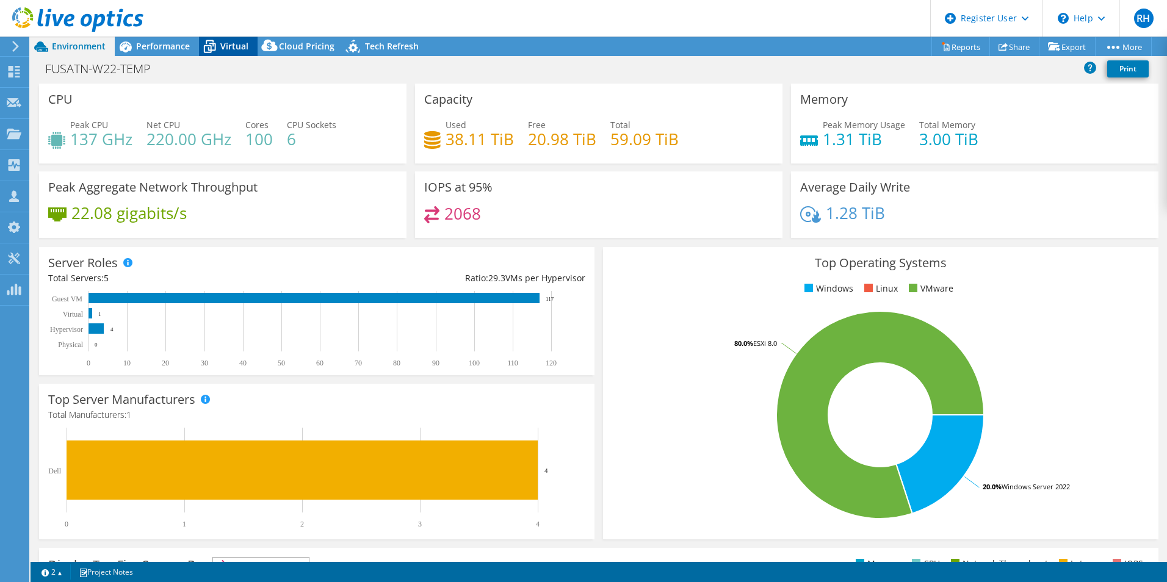
click at [226, 46] on span "Virtual" at bounding box center [234, 46] width 28 height 12
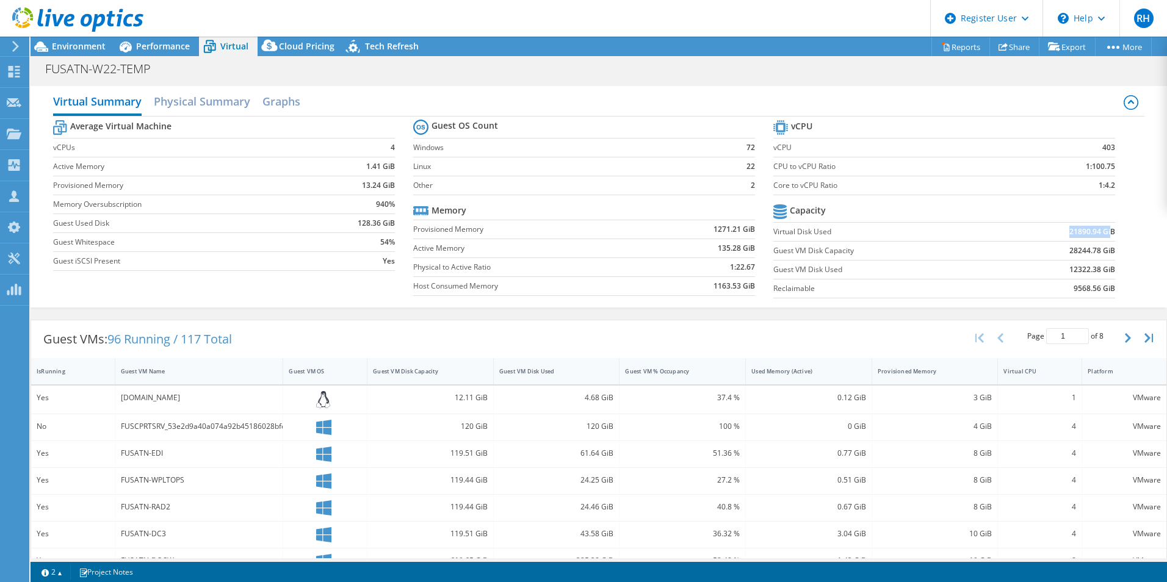
drag, startPoint x: 1051, startPoint y: 237, endPoint x: 1103, endPoint y: 230, distance: 52.4
click at [1103, 230] on td "21890.94 GiB" at bounding box center [1056, 231] width 118 height 19
click at [964, 175] on td "CPU to vCPU Ratio" at bounding box center [893, 166] width 241 height 19
click at [79, 48] on span "Environment" at bounding box center [79, 46] width 54 height 12
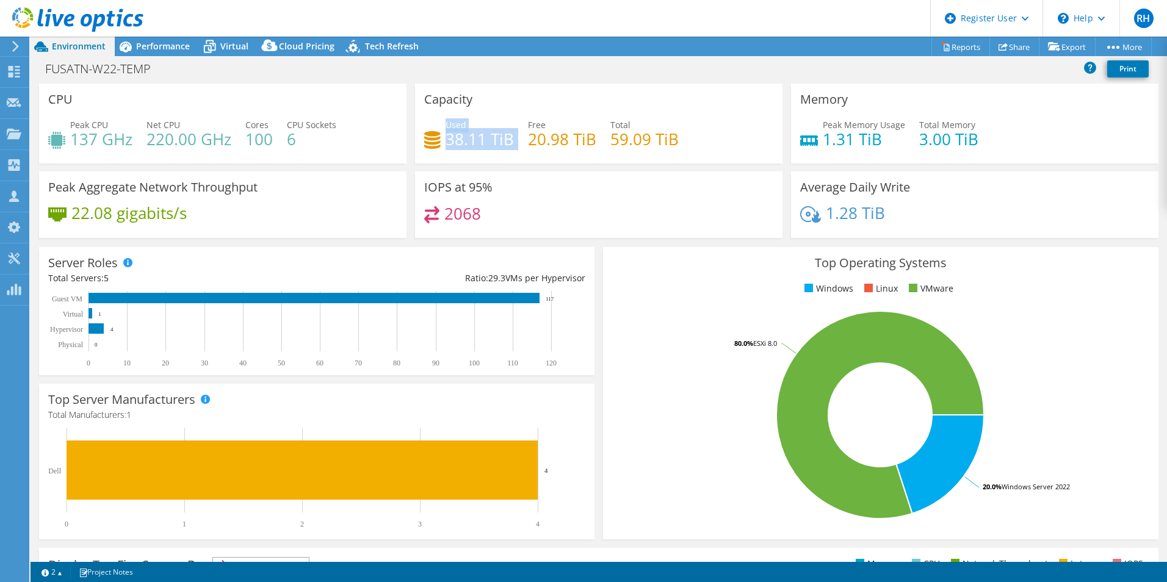
drag, startPoint x: 442, startPoint y: 140, endPoint x: 520, endPoint y: 141, distance: 78.1
click at [520, 141] on div "Used 38.11 TiB Free 20.98 TiB Total 59.09 TiB" at bounding box center [598, 138] width 349 height 40
drag, startPoint x: 520, startPoint y: 141, endPoint x: 522, endPoint y: 153, distance: 12.4
click at [506, 146] on h4 "38.11 TiB" at bounding box center [480, 138] width 68 height 13
click at [229, 48] on span "Virtual" at bounding box center [234, 46] width 28 height 12
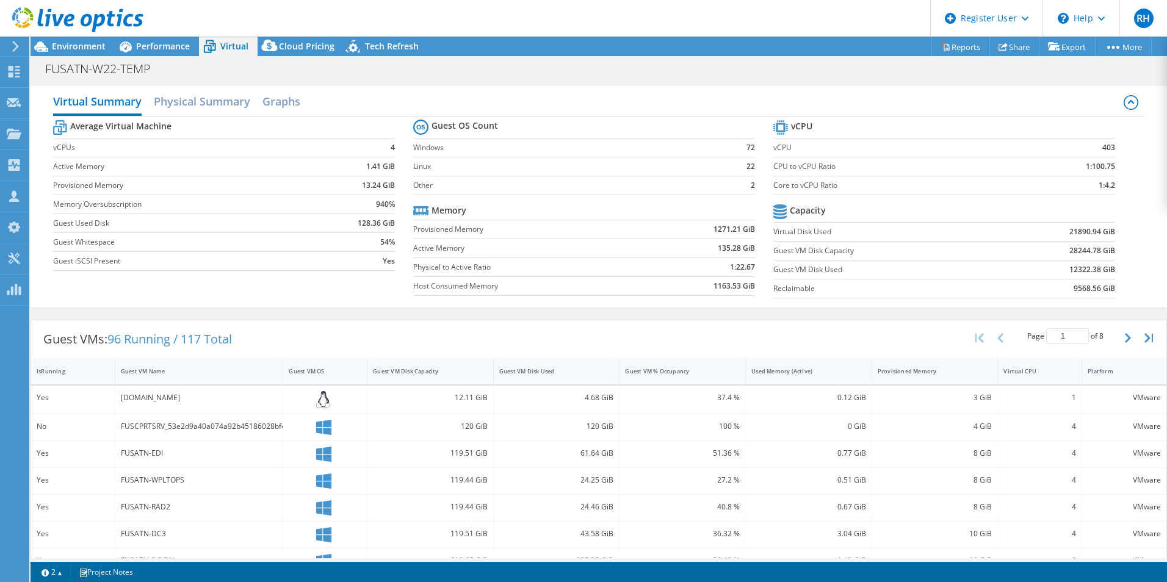
click at [1028, 217] on td at bounding box center [1056, 211] width 118 height 21
drag, startPoint x: 1061, startPoint y: 236, endPoint x: 1102, endPoint y: 227, distance: 42.4
click at [1102, 227] on b "21890.94 GiB" at bounding box center [1092, 232] width 46 height 12
drag, startPoint x: 1102, startPoint y: 227, endPoint x: 1121, endPoint y: 248, distance: 28.5
click at [1122, 248] on section "vCPU vCPU 403 CPU to vCPU Ratio 1:100.75 Core to vCPU Ratio 1:4.2 Capacity Virt…" at bounding box center [953, 210] width 360 height 187
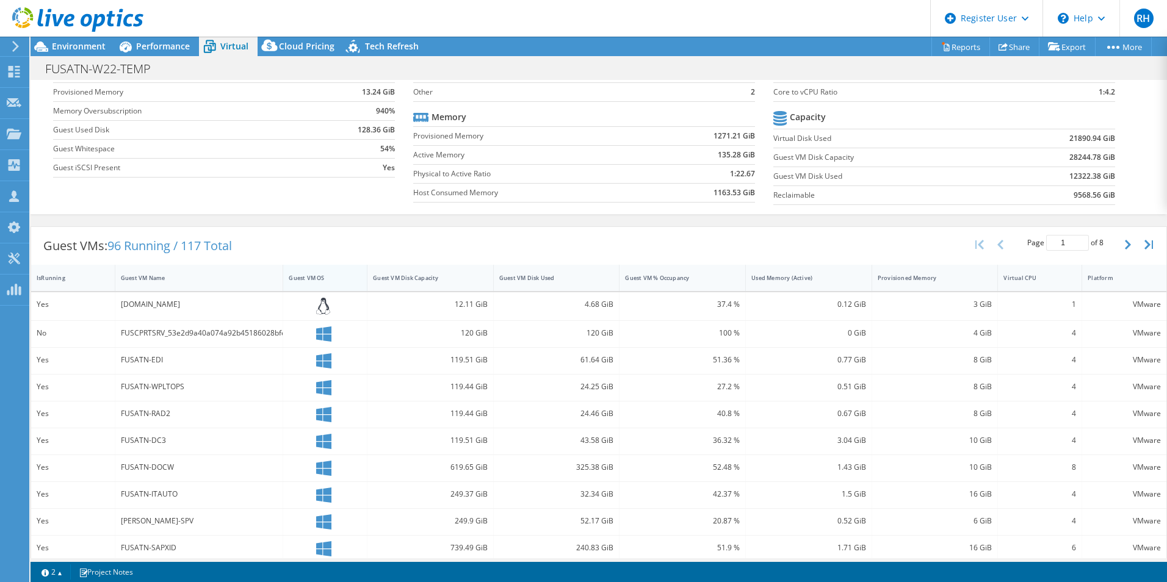
scroll to position [94, 0]
click at [537, 276] on div "Guest VM Disk Used" at bounding box center [549, 277] width 100 height 8
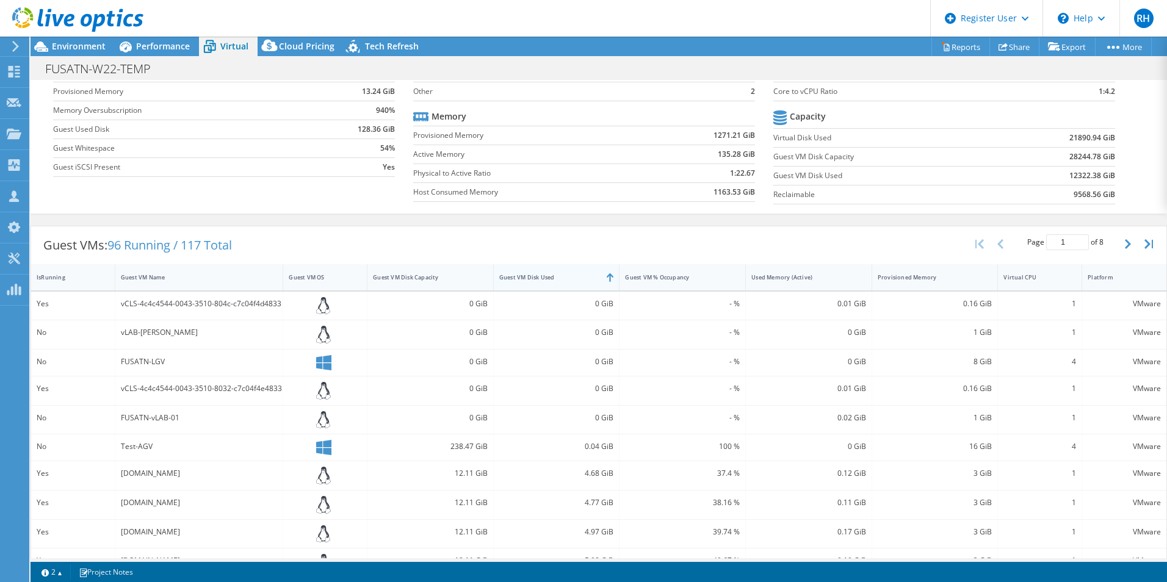
click at [537, 276] on div "Guest VM Disk Used" at bounding box center [549, 277] width 100 height 8
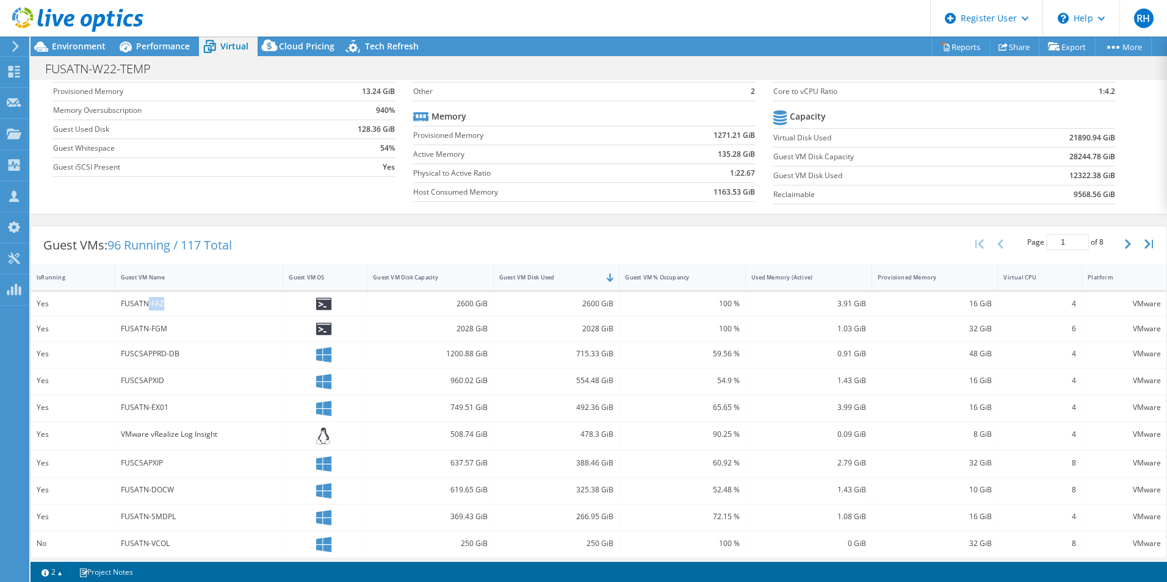
drag, startPoint x: 184, startPoint y: 305, endPoint x: 148, endPoint y: 309, distance: 36.2
click at [148, 309] on div "FUSATN-FAZ" at bounding box center [199, 303] width 157 height 13
drag, startPoint x: 203, startPoint y: 357, endPoint x: 165, endPoint y: 358, distance: 38.5
click at [165, 358] on div "FUSCSAPPRD-DB" at bounding box center [199, 353] width 157 height 13
drag, startPoint x: 148, startPoint y: 408, endPoint x: 609, endPoint y: 403, distance: 461.4
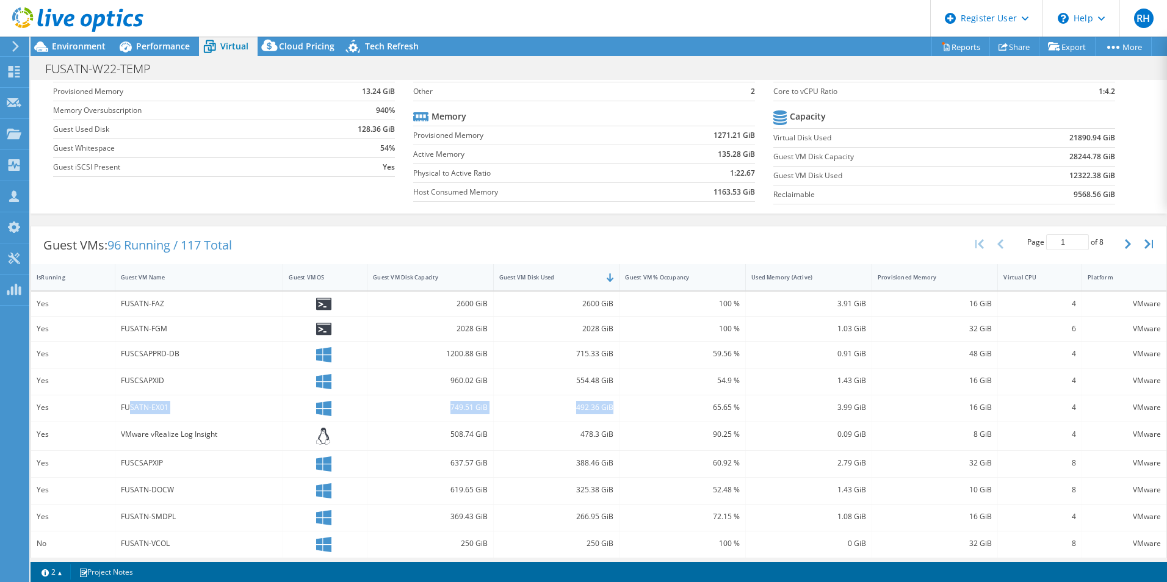
click at [609, 403] on div "Yes FUSATN-EX01 749.51 GiB 492.36 GiB 65.65 % 3.99 GiB 16 GiB 4 VMware" at bounding box center [598, 408] width 1135 height 26
